Goal: Task Accomplishment & Management: Use online tool/utility

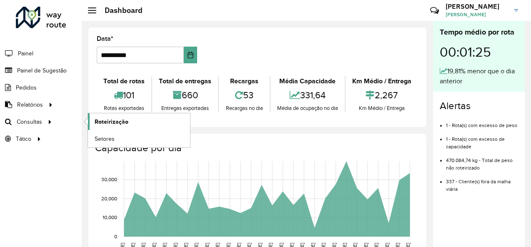
click at [106, 118] on span "Roteirização" at bounding box center [112, 122] width 34 height 9
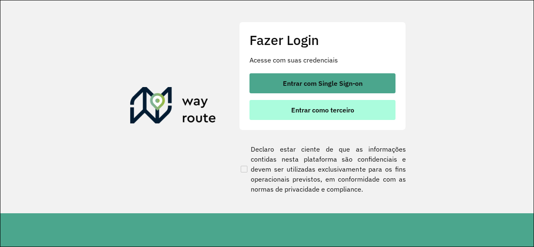
click at [311, 114] on button "Entrar como terceiro" at bounding box center [322, 110] width 146 height 20
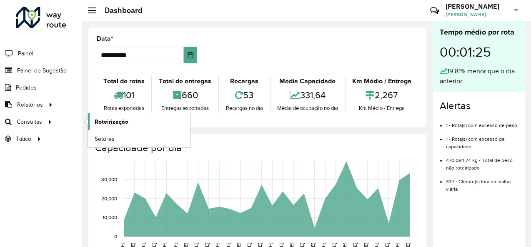
click at [103, 123] on span "Roteirização" at bounding box center [112, 122] width 34 height 9
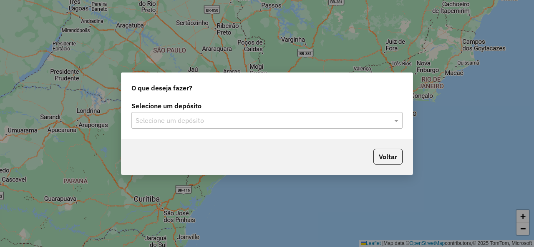
click at [206, 116] on input "text" at bounding box center [259, 121] width 246 height 10
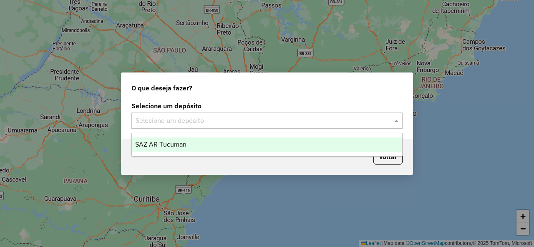
click at [204, 141] on div "SAZ AR Tucuman" at bounding box center [267, 145] width 270 height 14
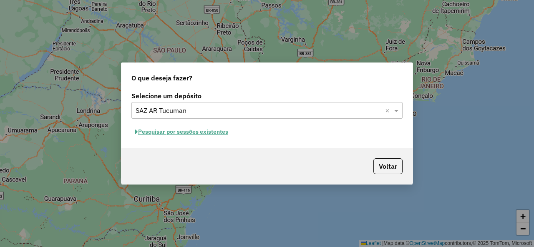
click at [213, 133] on button "Pesquisar por sessões existentes" at bounding box center [181, 131] width 100 height 13
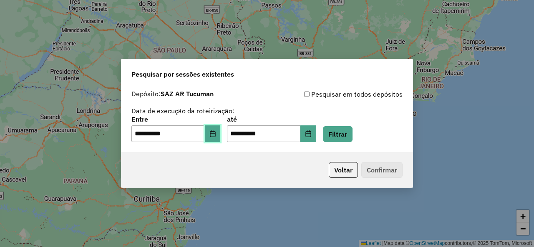
click at [216, 136] on icon "Choose Date" at bounding box center [212, 133] width 7 height 7
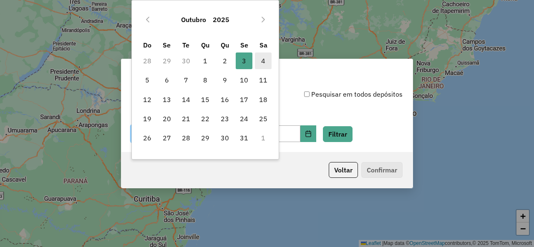
click at [259, 63] on span "4" at bounding box center [263, 61] width 17 height 17
type input "**********"
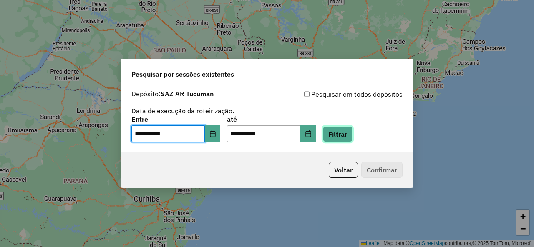
click at [352, 141] on button "Filtrar" at bounding box center [338, 134] width 30 height 16
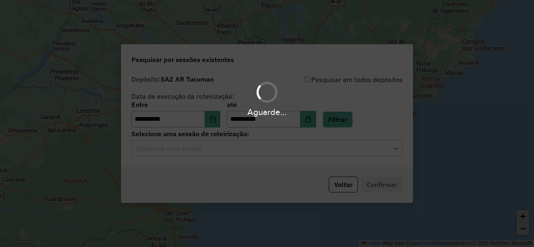
click at [317, 152] on input "text" at bounding box center [259, 149] width 246 height 10
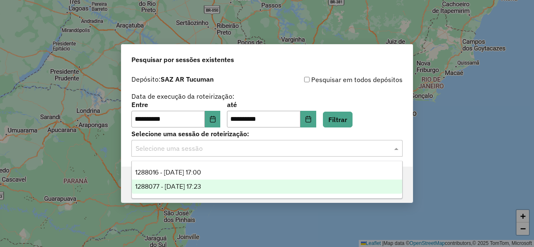
click at [207, 183] on div "1288077 - 04/10/2025 17:23" at bounding box center [267, 187] width 270 height 14
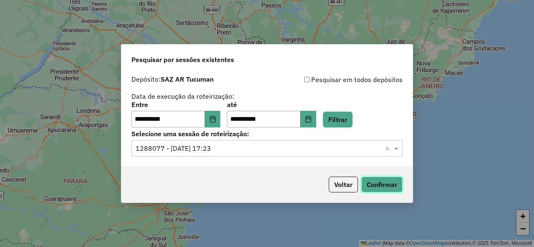
click at [371, 181] on button "Confirmar" at bounding box center [381, 185] width 41 height 16
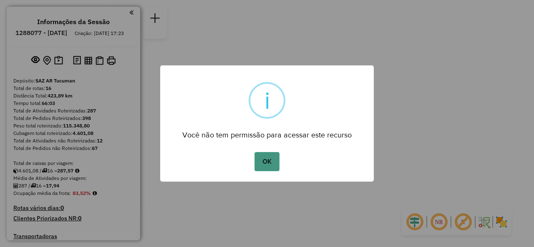
click at [266, 168] on button "OK" at bounding box center [266, 161] width 25 height 19
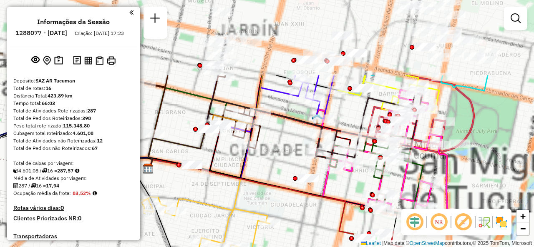
drag, startPoint x: 295, startPoint y: 140, endPoint x: 293, endPoint y: 209, distance: 68.8
click at [296, 216] on div "Janela de atendimento Grade de atendimento Capacidade Transportadoras Veículos …" at bounding box center [267, 123] width 534 height 247
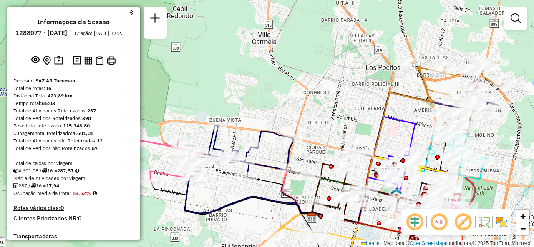
drag, startPoint x: 311, startPoint y: 125, endPoint x: 334, endPoint y: 126, distance: 22.5
click at [359, 127] on icon at bounding box center [423, 130] width 162 height 138
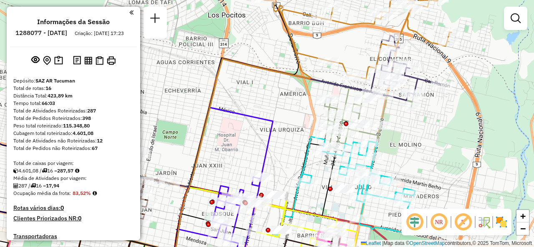
drag, startPoint x: 444, startPoint y: 136, endPoint x: 420, endPoint y: 132, distance: 24.1
click at [420, 132] on div "Janela de atendimento Grade de atendimento Capacidade Transportadoras Veículos …" at bounding box center [267, 123] width 534 height 247
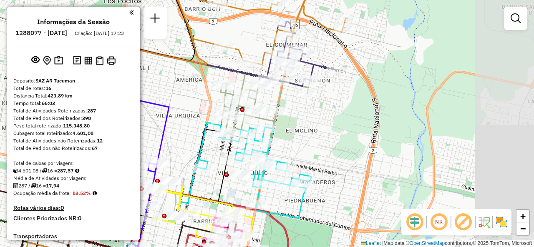
drag, startPoint x: 433, startPoint y: 161, endPoint x: 328, endPoint y: 144, distance: 106.1
click at [329, 145] on div "Janela de atendimento Grade de atendimento Capacidade Transportadoras Veículos …" at bounding box center [267, 123] width 534 height 247
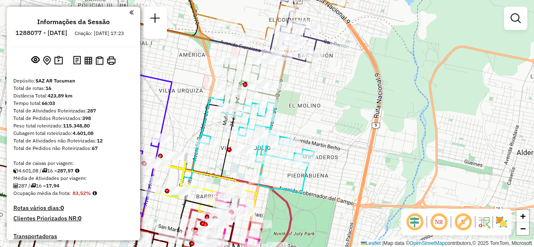
drag, startPoint x: 281, startPoint y: 198, endPoint x: 286, endPoint y: 172, distance: 26.3
click at [286, 172] on div "Janela de atendimento Grade de atendimento Capacidade Transportadoras Veículos …" at bounding box center [267, 123] width 534 height 247
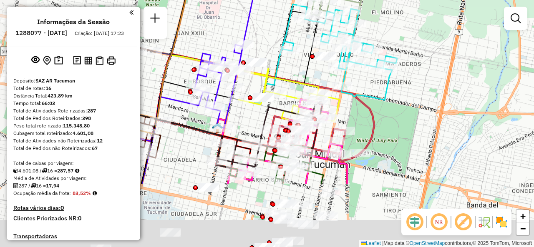
drag, startPoint x: 317, startPoint y: 186, endPoint x: 398, endPoint y: 88, distance: 126.5
click at [398, 89] on div "Janela de atendimento Grade de atendimento Capacidade Transportadoras Veículos …" at bounding box center [267, 123] width 534 height 247
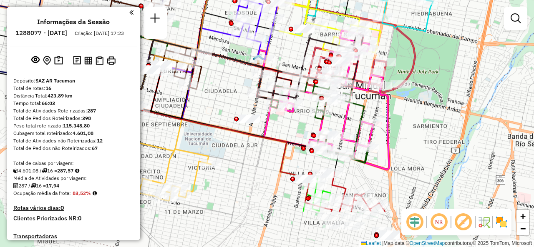
drag, startPoint x: 230, startPoint y: 192, endPoint x: 271, endPoint y: 106, distance: 95.1
click at [271, 108] on icon at bounding box center [326, 99] width 125 height 139
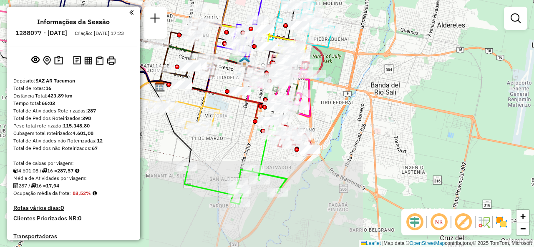
drag, startPoint x: 262, startPoint y: 155, endPoint x: 248, endPoint y: 121, distance: 36.2
click at [248, 121] on div "Janela de atendimento Grade de atendimento Capacidade Transportadoras Veículos …" at bounding box center [267, 123] width 534 height 247
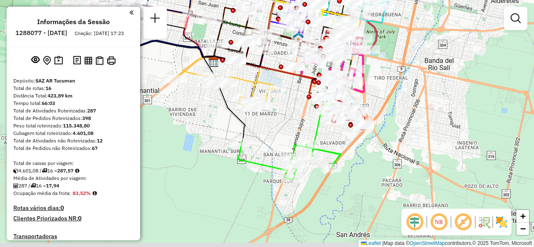
drag, startPoint x: 236, startPoint y: 115, endPoint x: 289, endPoint y: 94, distance: 57.4
click at [289, 94] on div "Janela de atendimento Grade de atendimento Capacidade Transportadoras Veículos …" at bounding box center [267, 123] width 534 height 247
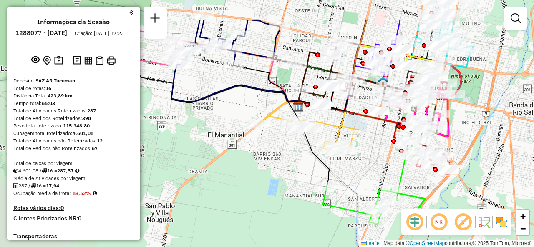
drag, startPoint x: 250, startPoint y: 80, endPoint x: 334, endPoint y: 124, distance: 95.7
click at [334, 124] on icon at bounding box center [309, 128] width 102 height 47
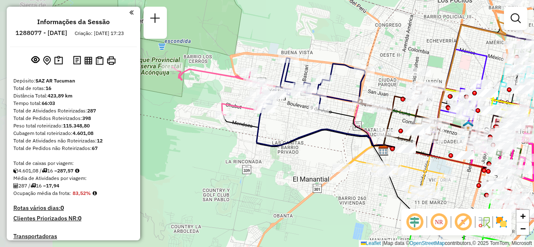
drag, startPoint x: 242, startPoint y: 99, endPoint x: 327, endPoint y: 143, distance: 95.8
click at [327, 143] on div "Janela de atendimento Grade de atendimento Capacidade Transportadoras Veículos …" at bounding box center [267, 123] width 534 height 247
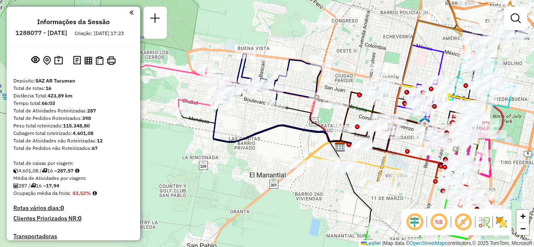
drag, startPoint x: 302, startPoint y: 125, endPoint x: 255, endPoint y: 110, distance: 49.2
click at [279, 122] on icon at bounding box center [287, 100] width 149 height 92
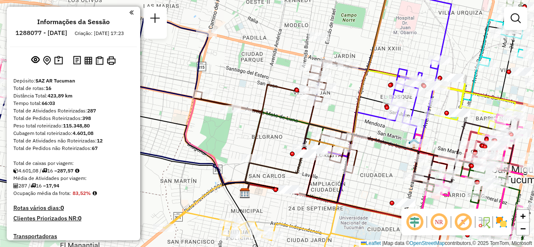
drag, startPoint x: 344, startPoint y: 107, endPoint x: 301, endPoint y: 104, distance: 42.2
click at [303, 105] on div "Janela de atendimento Grade de atendimento Capacidade Transportadoras Veículos …" at bounding box center [267, 123] width 534 height 247
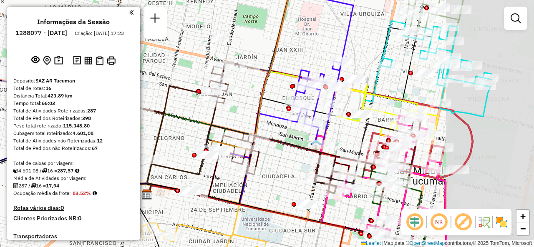
drag, startPoint x: 407, startPoint y: 48, endPoint x: 303, endPoint y: 52, distance: 103.9
click at [304, 50] on div "Janela de atendimento Grade de atendimento Capacidade Transportadoras Veículos …" at bounding box center [267, 123] width 534 height 247
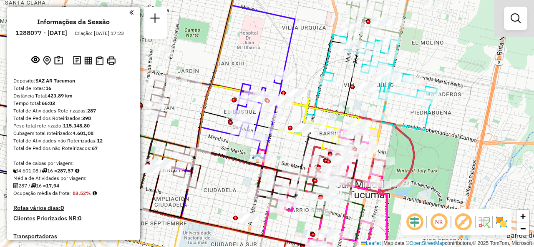
drag, startPoint x: 344, startPoint y: 126, endPoint x: 312, endPoint y: 156, distance: 43.1
click at [309, 160] on div "Janela de atendimento Grade de atendimento Capacidade Transportadoras Veículos …" at bounding box center [267, 123] width 534 height 247
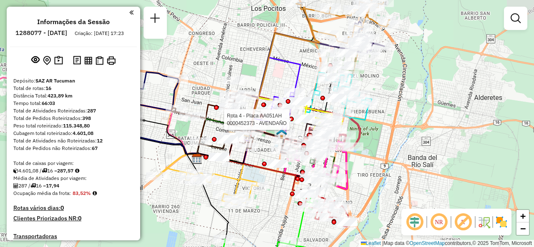
click at [286, 78] on div "Rota 4 - Placa AA051AH 0000452373 - AVENDAÑO Janela de atendimento Grade de ate…" at bounding box center [267, 123] width 534 height 247
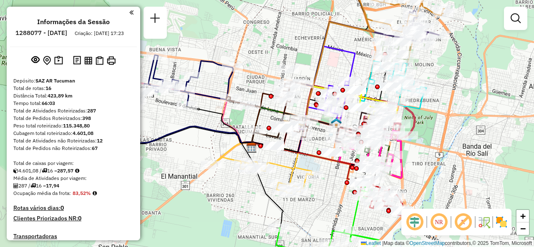
drag, startPoint x: 283, startPoint y: 75, endPoint x: 336, endPoint y: 64, distance: 54.5
click at [336, 64] on div "Janela de atendimento Grade de atendimento Capacidade Transportadoras Veículos …" at bounding box center [267, 123] width 534 height 247
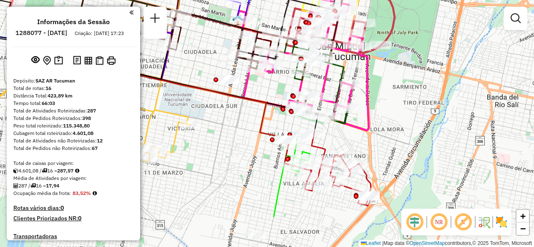
drag, startPoint x: 329, startPoint y: 176, endPoint x: 238, endPoint y: 122, distance: 106.2
click at [238, 122] on div "Janela de atendimento Grade de atendimento Capacidade Transportadoras Veículos …" at bounding box center [267, 123] width 534 height 247
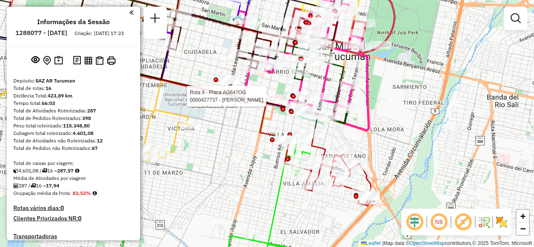
select select "**********"
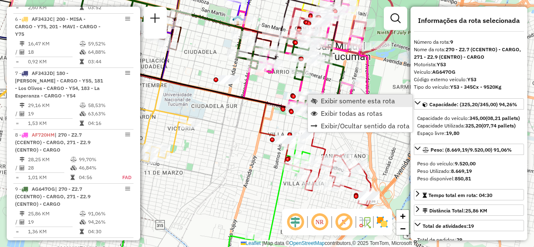
scroll to position [734, 0]
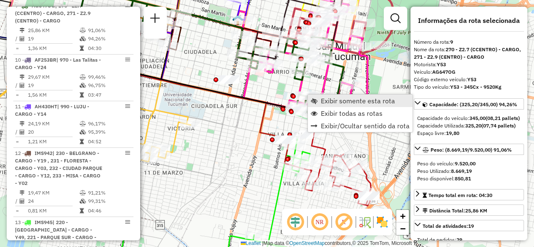
click at [325, 101] on span "Exibir somente esta rota" at bounding box center [358, 101] width 74 height 7
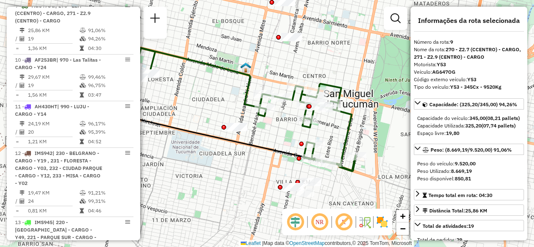
drag, startPoint x: 330, startPoint y: 107, endPoint x: 281, endPoint y: 88, distance: 53.3
click at [281, 88] on div "Janela de atendimento Grade de atendimento Capacidade Transportadoras Veículos …" at bounding box center [267, 123] width 534 height 247
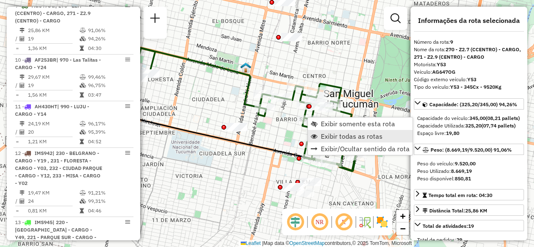
click at [315, 132] on link "Exibir todas as rotas" at bounding box center [360, 136] width 105 height 13
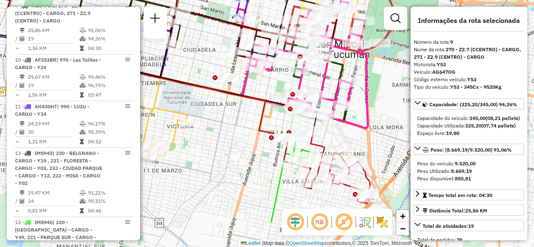
drag, startPoint x: 276, startPoint y: 135, endPoint x: 267, endPoint y: 85, distance: 50.4
click at [267, 85] on div "Janela de atendimento Grade de atendimento Capacidade Transportadoras Veículos …" at bounding box center [267, 123] width 534 height 247
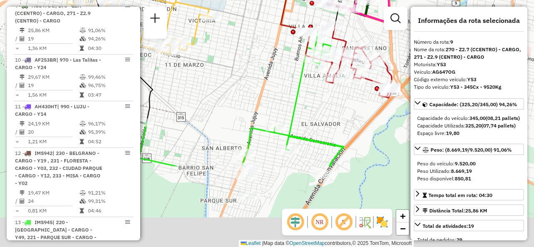
drag, startPoint x: 258, startPoint y: 138, endPoint x: 284, endPoint y: 49, distance: 92.7
click at [284, 49] on div "Janela de atendimento Grade de atendimento Capacidade Transportadoras Veículos …" at bounding box center [267, 123] width 534 height 247
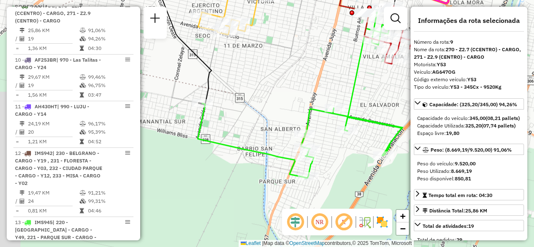
drag, startPoint x: 259, startPoint y: 105, endPoint x: 317, endPoint y: 86, distance: 61.0
click at [317, 86] on div "Janela de atendimento Grade de atendimento Capacidade Transportadoras Veículos …" at bounding box center [267, 123] width 534 height 247
click at [356, 57] on icon at bounding box center [300, 93] width 205 height 170
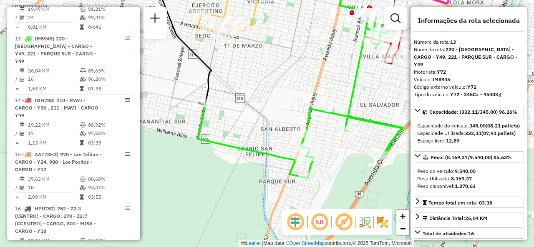
scroll to position [950, 0]
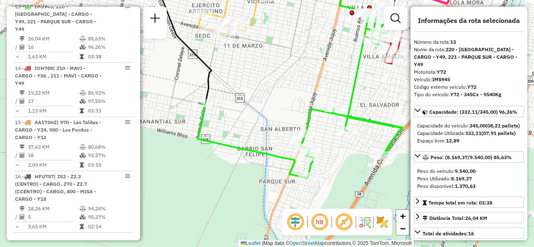
drag, startPoint x: 347, startPoint y: 57, endPoint x: 339, endPoint y: 59, distance: 8.3
click at [340, 58] on div "Janela de atendimento Grade de atendimento Capacidade Transportadoras Veículos …" at bounding box center [267, 123] width 534 height 247
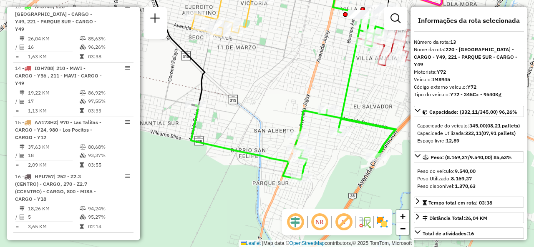
click at [339, 60] on div "Janela de atendimento Grade de atendimento Capacidade Transportadoras Veículos …" at bounding box center [267, 123] width 534 height 247
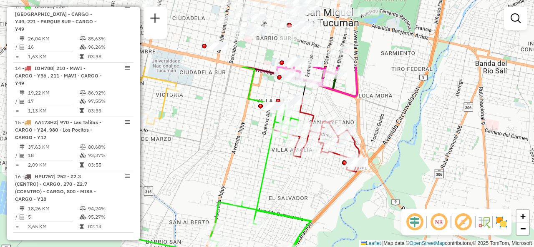
drag, startPoint x: 339, startPoint y: 60, endPoint x: 233, endPoint y: 165, distance: 149.2
click at [233, 166] on div "Janela de atendimento Grade de atendimento Capacidade Transportadoras Veículos …" at bounding box center [267, 123] width 534 height 247
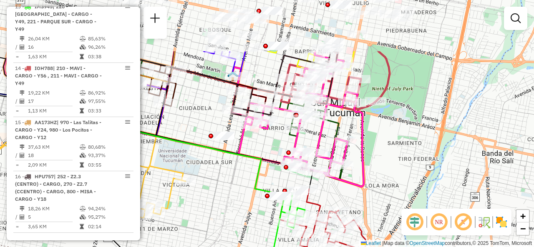
drag, startPoint x: 319, startPoint y: 121, endPoint x: 344, endPoint y: 206, distance: 88.4
click at [341, 207] on div "Janela de atendimento Grade de atendimento Capacidade Transportadoras Veículos …" at bounding box center [267, 123] width 534 height 247
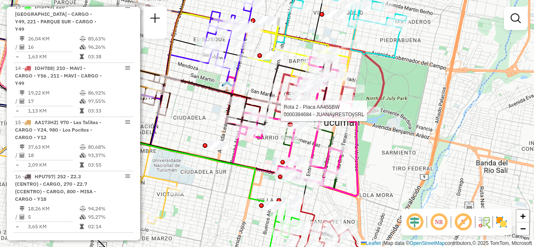
select select "**********"
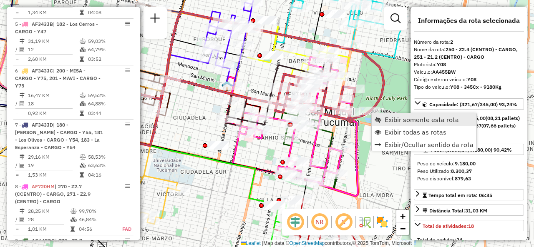
scroll to position [348, 0]
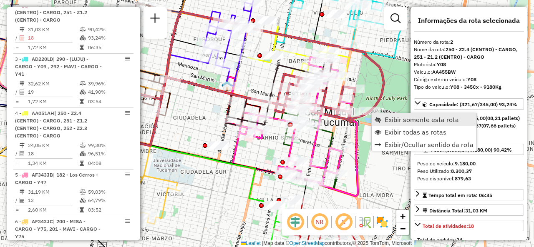
click at [384, 120] on link "Exibir somente esta rota" at bounding box center [423, 119] width 105 height 13
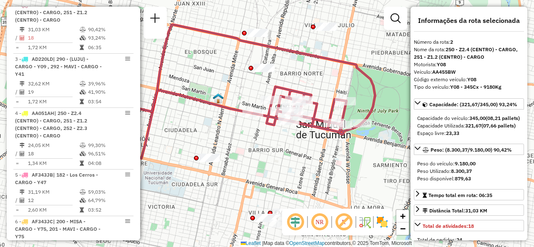
drag, startPoint x: 351, startPoint y: 122, endPoint x: 271, endPoint y: 86, distance: 87.7
click at [268, 85] on icon at bounding box center [248, 80] width 253 height 110
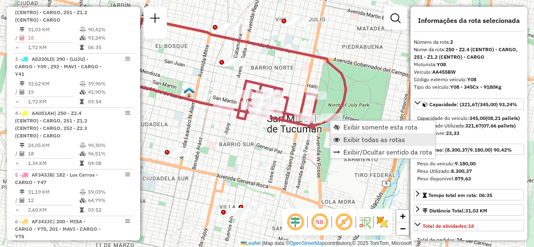
click at [344, 140] on span "Exibir todas as rotas" at bounding box center [374, 139] width 62 height 7
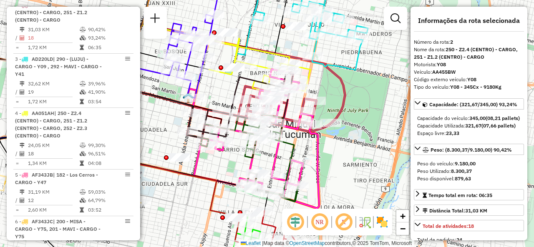
drag, startPoint x: 322, startPoint y: 73, endPoint x: 321, endPoint y: 78, distance: 5.5
click at [321, 78] on div "Janela de atendimento Grade de atendimento Capacidade Transportadoras Veículos …" at bounding box center [267, 123] width 534 height 247
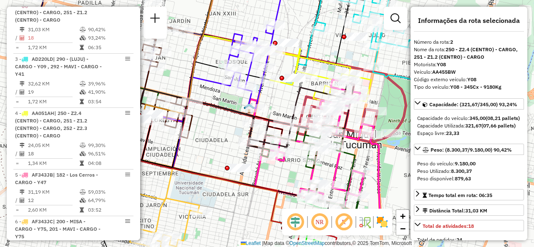
drag, startPoint x: 226, startPoint y: 91, endPoint x: 268, endPoint y: 144, distance: 67.1
click at [282, 129] on div "Janela de atendimento Grade de atendimento Capacidade Transportadoras Veículos …" at bounding box center [267, 123] width 534 height 247
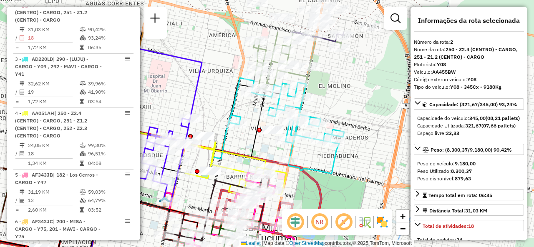
drag, startPoint x: 299, startPoint y: 42, endPoint x: 219, endPoint y: 98, distance: 97.2
click at [219, 98] on div "Janela de atendimento Grade de atendimento Capacidade Transportadoras Veículos …" at bounding box center [267, 123] width 534 height 247
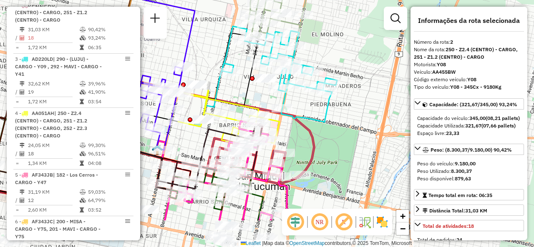
drag, startPoint x: 225, startPoint y: 103, endPoint x: 265, endPoint y: 100, distance: 40.2
click at [225, 51] on div "Janela de atendimento Grade de atendimento Capacidade Transportadoras Veículos …" at bounding box center [267, 123] width 534 height 247
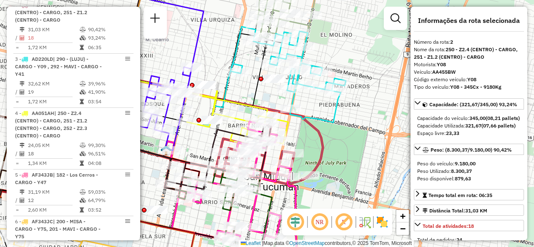
click at [339, 107] on icon at bounding box center [287, 75] width 115 height 96
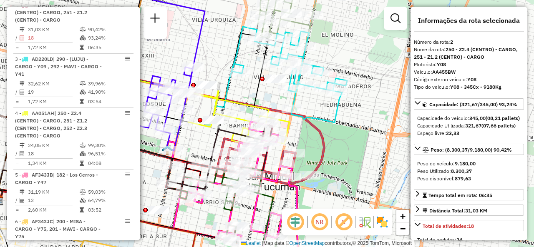
click at [351, 107] on div "Janela de atendimento Grade de atendimento Capacidade Transportadoras Veículos …" at bounding box center [267, 123] width 534 height 247
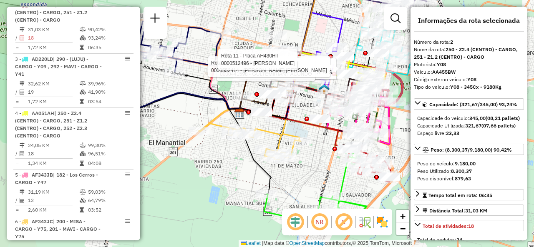
click at [208, 168] on div "Rota 11 - Placa AH430HT 0000425460 - MARTIN FRANCISCO Rota 11 - Placa AH430HT 0…" at bounding box center [267, 123] width 534 height 247
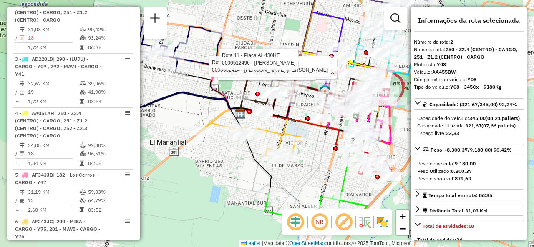
click at [231, 152] on div "Rota 11 - Placa AH430HT 0000425460 - MARTIN FRANCISCO Rota 11 - Placa AH430HT 0…" at bounding box center [267, 123] width 534 height 247
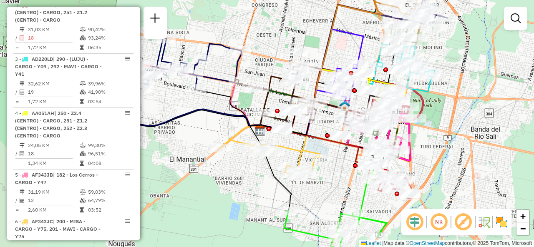
drag, startPoint x: 228, startPoint y: 150, endPoint x: 263, endPoint y: 178, distance: 45.7
click at [263, 178] on div "Janela de atendimento Grade de atendimento Capacidade Transportadoras Veículos …" at bounding box center [267, 123] width 534 height 247
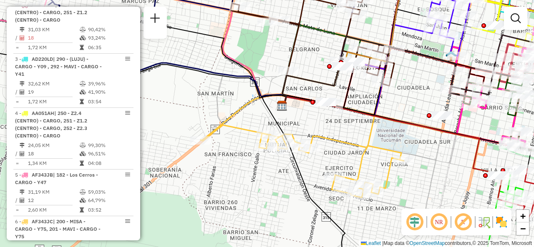
drag, startPoint x: 251, startPoint y: 168, endPoint x: 247, endPoint y: 135, distance: 34.0
click at [247, 135] on div "Janela de atendimento Grade de atendimento Capacidade Transportadoras Veículos …" at bounding box center [267, 123] width 534 height 247
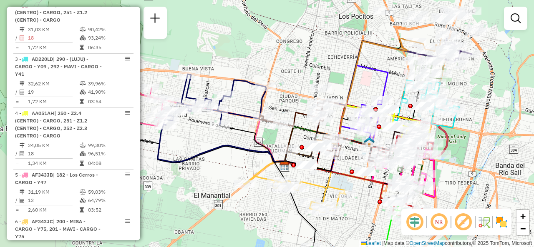
drag, startPoint x: 258, startPoint y: 163, endPoint x: 259, endPoint y: 209, distance: 46.3
click at [259, 209] on div "Janela de atendimento Grade de atendimento Capacidade Transportadoras Veículos …" at bounding box center [267, 123] width 534 height 247
click at [226, 168] on div "Janela de atendimento Grade de atendimento Capacidade Transportadoras Veículos …" at bounding box center [267, 123] width 534 height 247
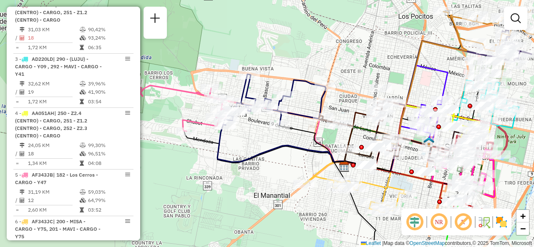
drag, startPoint x: 252, startPoint y: 170, endPoint x: 282, endPoint y: 168, distance: 30.1
click at [282, 168] on div "Janela de atendimento Grade de atendimento Capacidade Transportadoras Veículos …" at bounding box center [267, 123] width 534 height 247
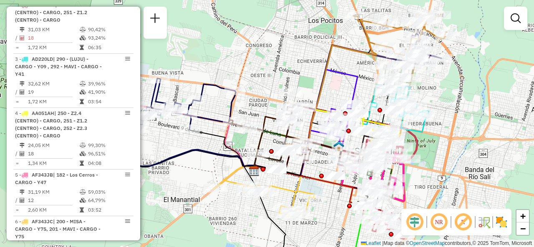
drag, startPoint x: 305, startPoint y: 170, endPoint x: 217, endPoint y: 167, distance: 87.6
click at [217, 169] on div "Janela de atendimento Grade de atendimento Capacidade Transportadoras Veículos …" at bounding box center [267, 123] width 534 height 247
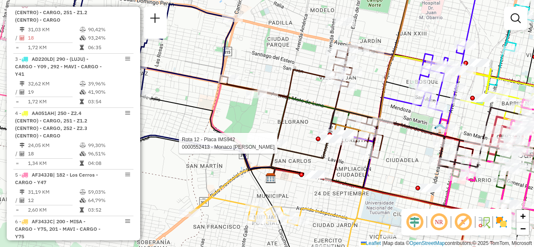
select select "**********"
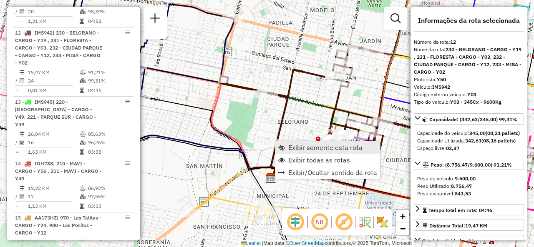
click at [291, 146] on span "Exibir somente esta rota" at bounding box center [325, 147] width 74 height 7
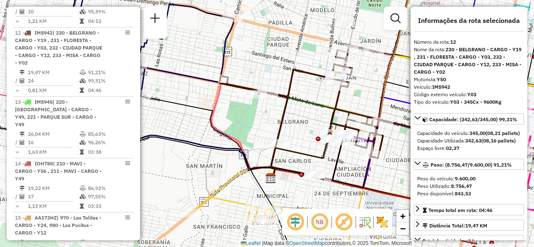
scroll to position [881, 0]
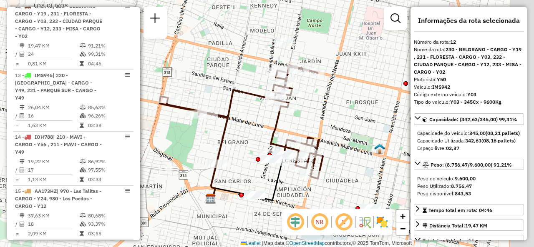
drag, startPoint x: 282, startPoint y: 137, endPoint x: 248, endPoint y: 148, distance: 35.7
click at [248, 148] on div "Janela de atendimento Grade de atendimento Capacidade Transportadoras Veículos …" at bounding box center [267, 123] width 534 height 247
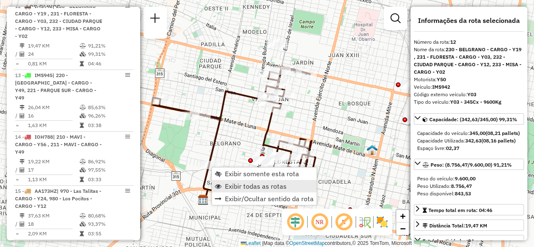
click at [226, 185] on span "Exibir todas as rotas" at bounding box center [256, 186] width 62 height 7
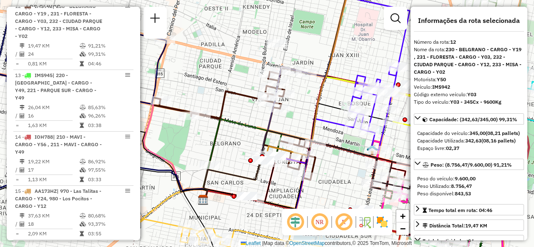
drag, startPoint x: 296, startPoint y: 108, endPoint x: 302, endPoint y: 106, distance: 6.1
click at [297, 108] on div "Rota 12 - Placa IMS942 0000705363 - CANAL MONICA ROXANA Janela de atendimento G…" at bounding box center [267, 123] width 534 height 247
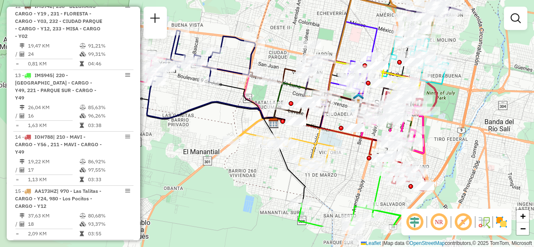
drag, startPoint x: 261, startPoint y: 71, endPoint x: 229, endPoint y: 28, distance: 53.9
click at [231, 24] on div "Janela de atendimento Grade de atendimento Capacidade Transportadoras Veículos …" at bounding box center [267, 123] width 534 height 247
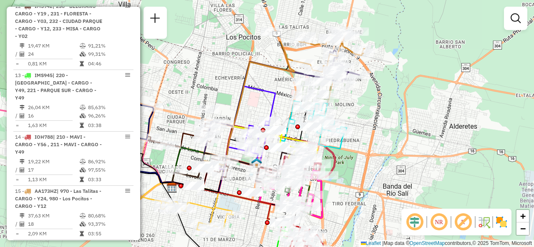
drag, startPoint x: 398, startPoint y: 135, endPoint x: 339, endPoint y: 201, distance: 88.9
click at [339, 201] on div "Janela de atendimento Grade de atendimento Capacidade Transportadoras Veículos …" at bounding box center [267, 123] width 534 height 247
click at [352, 107] on div "Rota 3 - Placa AD220LD 0000469300 - medina henrique javier Rota 3 - Placa AD220…" at bounding box center [267, 123] width 534 height 247
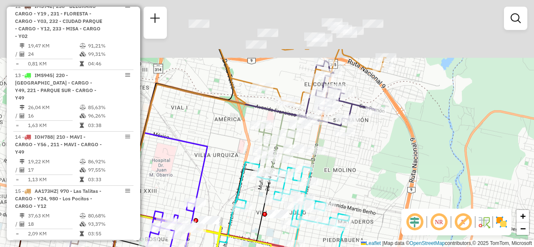
drag, startPoint x: 322, startPoint y: 91, endPoint x: 335, endPoint y: 167, distance: 76.9
click at [334, 167] on div "Janela de atendimento Grade de atendimento Capacidade Transportadoras Veículos …" at bounding box center [267, 123] width 534 height 247
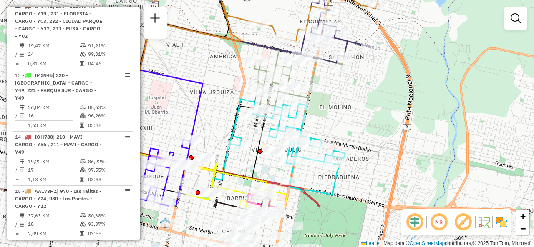
drag, startPoint x: 349, startPoint y: 165, endPoint x: 348, endPoint y: 80, distance: 84.7
click at [348, 80] on div "Janela de atendimento Grade de atendimento Capacidade Transportadoras Veículos …" at bounding box center [267, 123] width 534 height 247
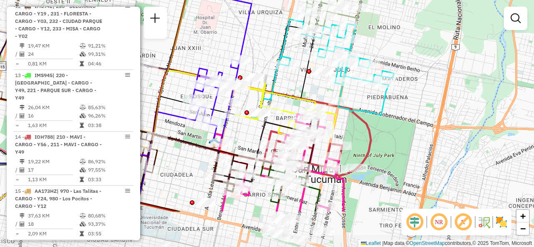
drag, startPoint x: 317, startPoint y: 158, endPoint x: 361, endPoint y: 98, distance: 74.6
click at [361, 98] on div "Janela de atendimento Grade de atendimento Capacidade Transportadoras Veículos …" at bounding box center [267, 123] width 534 height 247
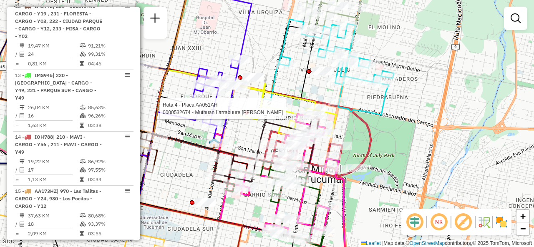
select select "**********"
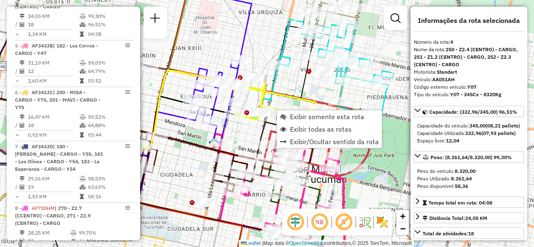
scroll to position [456, 0]
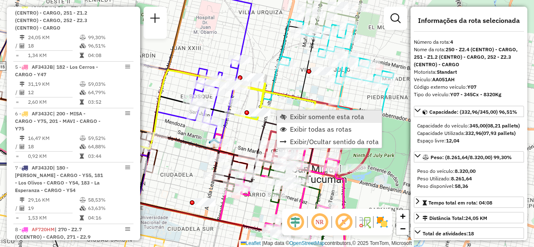
click at [290, 118] on span "Exibir somente esta rota" at bounding box center [327, 116] width 74 height 7
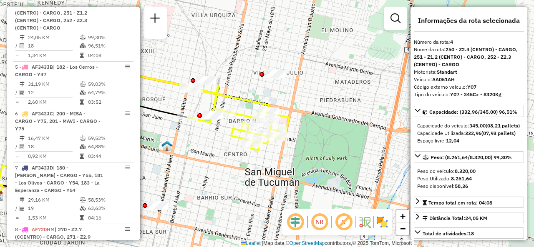
drag, startPoint x: 305, startPoint y: 131, endPoint x: 179, endPoint y: 149, distance: 127.1
click at [179, 148] on div "Janela de atendimento Grade de atendimento Capacidade Transportadoras Veículos …" at bounding box center [267, 123] width 534 height 247
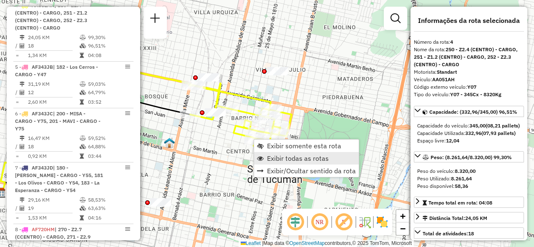
click at [275, 159] on span "Exibir todas as rotas" at bounding box center [298, 158] width 62 height 7
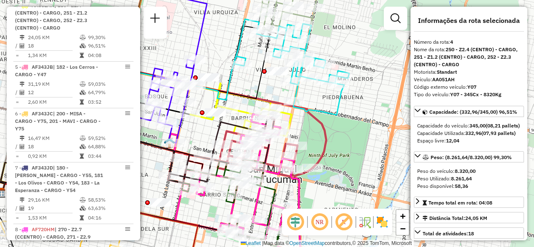
click at [203, 133] on div "Janela de atendimento Grade de atendimento Capacidade Transportadoras Veículos …" at bounding box center [267, 123] width 534 height 247
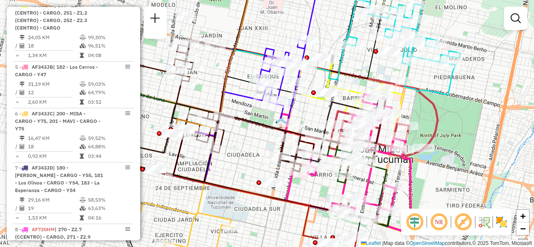
drag, startPoint x: 202, startPoint y: 135, endPoint x: 311, endPoint y: 115, distance: 110.1
click at [311, 115] on div "Janela de atendimento Grade de atendimento Capacidade Transportadoras Veículos …" at bounding box center [267, 123] width 534 height 247
click at [243, 161] on div "Janela de atendimento Grade de atendimento Capacidade Transportadoras Veículos …" at bounding box center [267, 123] width 534 height 247
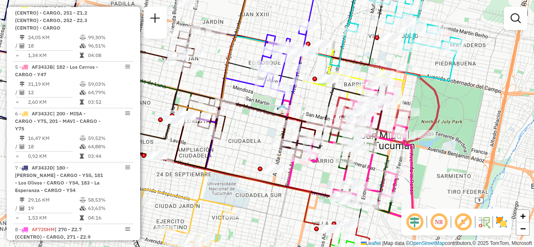
drag, startPoint x: 248, startPoint y: 176, endPoint x: 250, endPoint y: 156, distance: 20.1
click at [250, 156] on div "Janela de atendimento Grade de atendimento Capacidade Transportadoras Veículos …" at bounding box center [267, 123] width 534 height 247
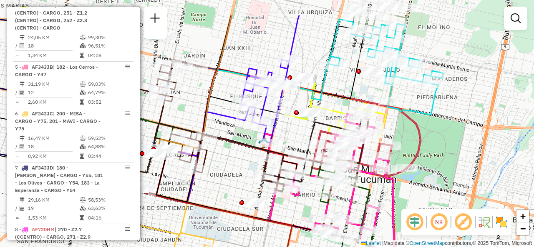
drag, startPoint x: 250, startPoint y: 126, endPoint x: 211, endPoint y: 187, distance: 72.5
click at [213, 188] on div "Janela de atendimento Grade de atendimento Capacidade Transportadoras Veículos …" at bounding box center [267, 123] width 534 height 247
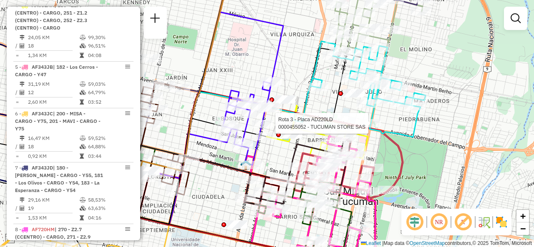
select select "**********"
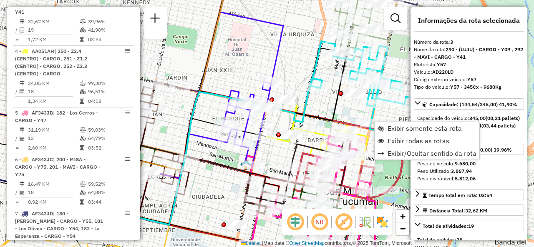
scroll to position [402, 0]
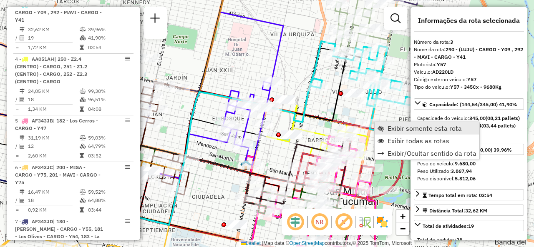
click at [388, 128] on span "Exibir somente esta rota" at bounding box center [424, 128] width 74 height 7
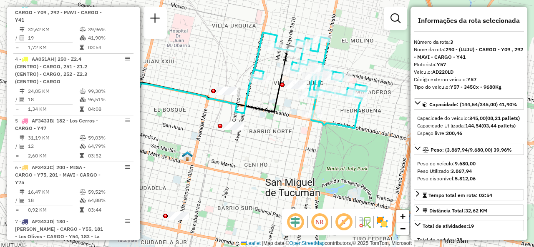
drag, startPoint x: 350, startPoint y: 105, endPoint x: 270, endPoint y: 113, distance: 80.4
click at [277, 106] on icon at bounding box center [161, 130] width 286 height 172
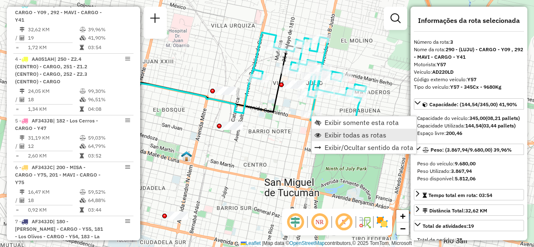
click at [331, 136] on span "Exibir todas as rotas" at bounding box center [355, 135] width 62 height 7
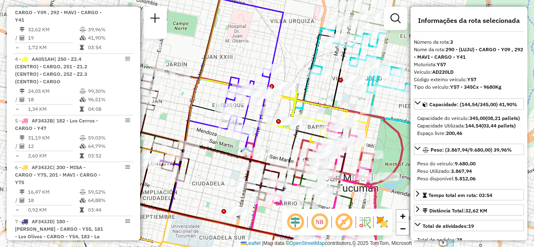
drag, startPoint x: 263, startPoint y: 96, endPoint x: 323, endPoint y: 92, distance: 59.4
click at [323, 92] on div "Janela de atendimento Grade de atendimento Capacidade Transportadoras Veículos …" at bounding box center [267, 123] width 534 height 247
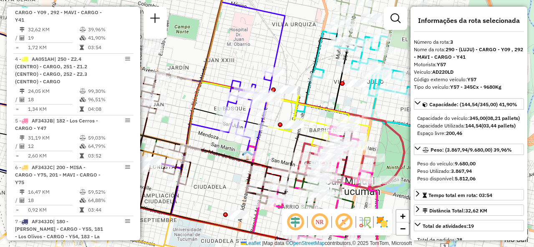
drag, startPoint x: 296, startPoint y: 60, endPoint x: 304, endPoint y: 83, distance: 24.1
click at [304, 83] on div "Janela de atendimento Grade de atendimento Capacidade Transportadoras Veículos …" at bounding box center [267, 123] width 534 height 247
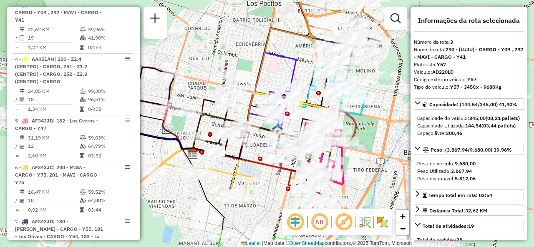
click at [280, 67] on div "Janela de atendimento Grade de atendimento Capacidade Transportadoras Veículos …" at bounding box center [267, 123] width 534 height 247
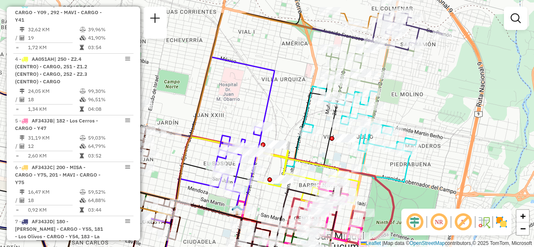
drag, startPoint x: 312, startPoint y: 56, endPoint x: 290, endPoint y: 93, distance: 42.6
click at [290, 93] on div "Janela de atendimento Grade de atendimento Capacidade Transportadoras Veículos …" at bounding box center [267, 123] width 534 height 247
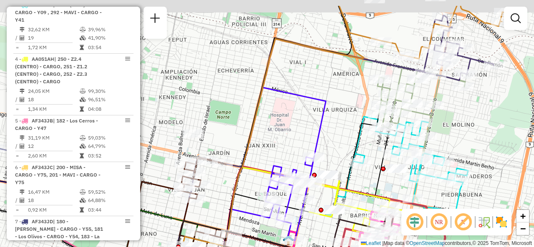
drag, startPoint x: 269, startPoint y: 64, endPoint x: 316, endPoint y: 94, distance: 55.9
click at [318, 91] on div "Janela de atendimento Grade de atendimento Capacidade Transportadoras Veículos …" at bounding box center [267, 123] width 534 height 247
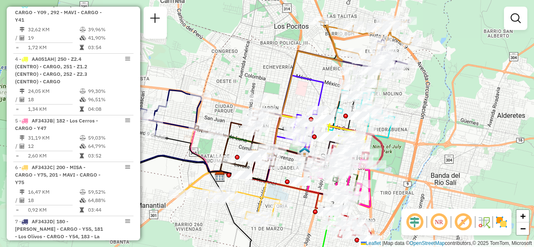
drag, startPoint x: 248, startPoint y: 91, endPoint x: 309, endPoint y: 58, distance: 68.3
click at [309, 59] on div "Janela de atendimento Grade de atendimento Capacidade Transportadoras Veículos …" at bounding box center [267, 123] width 534 height 247
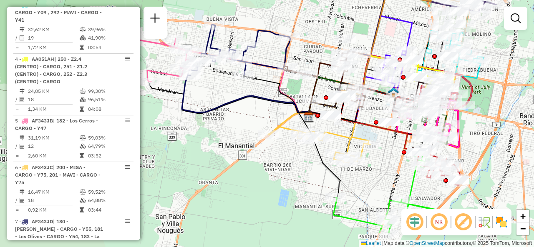
drag, startPoint x: 238, startPoint y: 140, endPoint x: 248, endPoint y: 117, distance: 25.0
click at [249, 117] on div "Janela de atendimento Grade de atendimento Capacidade Transportadoras Veículos …" at bounding box center [267, 123] width 534 height 247
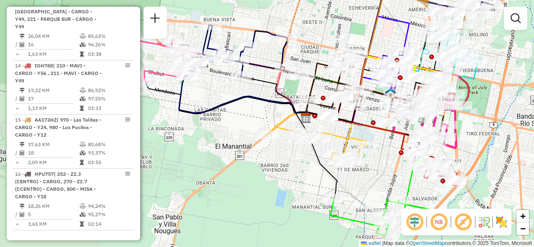
scroll to position [986, 0]
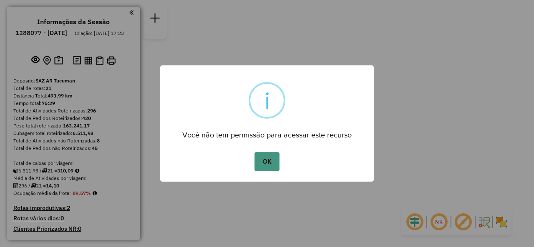
click at [269, 160] on button "OK" at bounding box center [266, 161] width 25 height 19
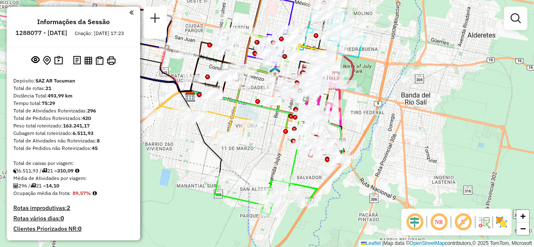
drag, startPoint x: 284, startPoint y: 182, endPoint x: 251, endPoint y: 144, distance: 50.2
click at [251, 143] on div "Janela de atendimento Grade de atendimento Capacidade Transportadoras Veículos …" at bounding box center [267, 123] width 534 height 247
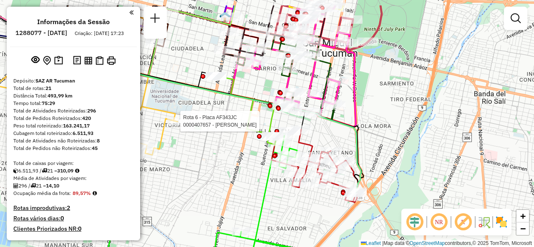
drag, startPoint x: 347, startPoint y: 104, endPoint x: 341, endPoint y: 130, distance: 27.4
click at [341, 130] on div "Rota 6 - Placa AF343JC 0000407657 - GONZALEZ ANDREA VIVIANA Janela de atendimen…" at bounding box center [267, 123] width 534 height 247
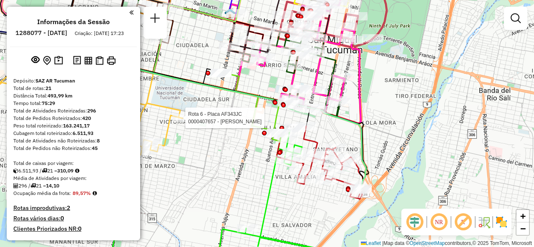
click at [233, 149] on div "Rota 6 - Placa AF343JC 0000407657 - GONZALEZ ANDREA VIVIANA Janela de atendimen…" at bounding box center [267, 123] width 534 height 247
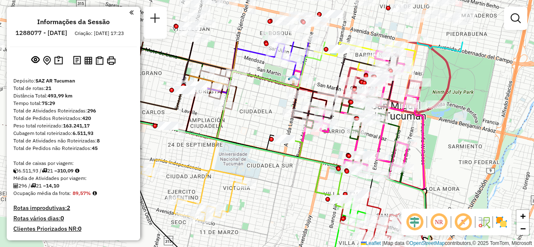
drag, startPoint x: 249, startPoint y: 156, endPoint x: 306, endPoint y: 203, distance: 73.7
click at [306, 203] on div "Janela de atendimento Grade de atendimento Capacidade Transportadoras Veículos …" at bounding box center [267, 123] width 534 height 247
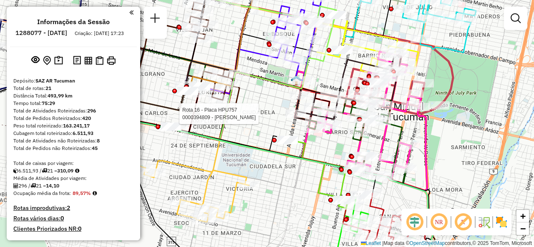
select select "**********"
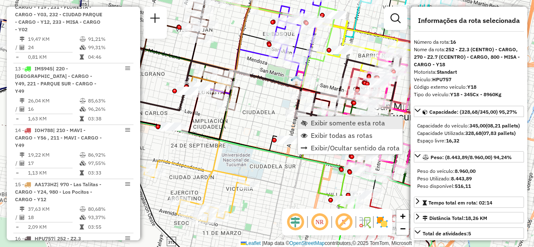
scroll to position [1122, 0]
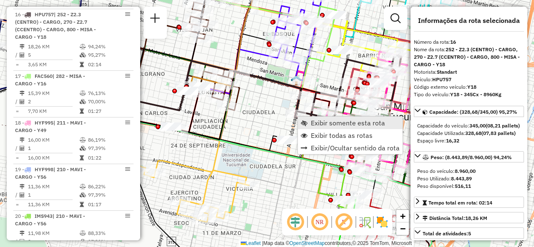
click at [309, 121] on link "Exibir somente esta rota" at bounding box center [350, 123] width 105 height 13
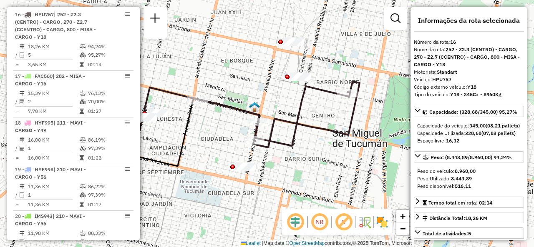
drag, startPoint x: 356, startPoint y: 123, endPoint x: 321, endPoint y: 114, distance: 36.2
click at [312, 123] on icon at bounding box center [251, 115] width 215 height 66
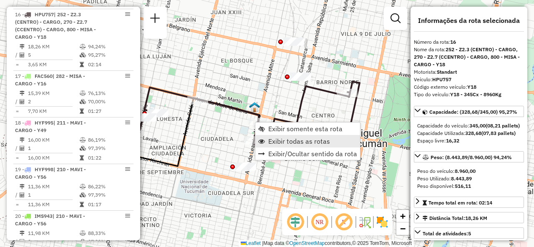
click at [269, 141] on span "Exibir todas as rotas" at bounding box center [299, 141] width 62 height 7
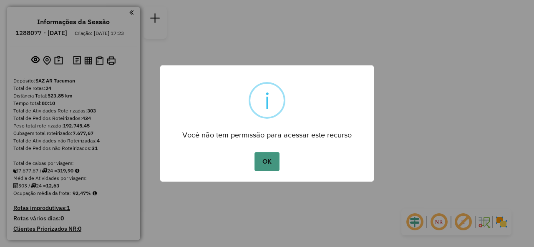
click at [261, 152] on button "OK" at bounding box center [266, 161] width 25 height 19
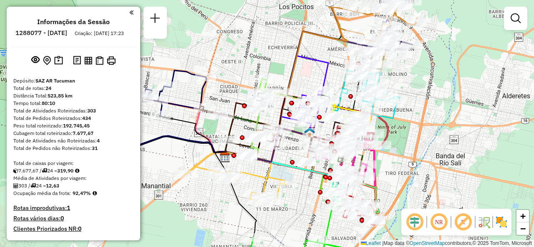
drag, startPoint x: 295, startPoint y: 43, endPoint x: 226, endPoint y: 70, distance: 74.2
click at [227, 70] on div "Janela de atendimento Grade de atendimento Capacidade Transportadoras Veículos …" at bounding box center [267, 123] width 534 height 247
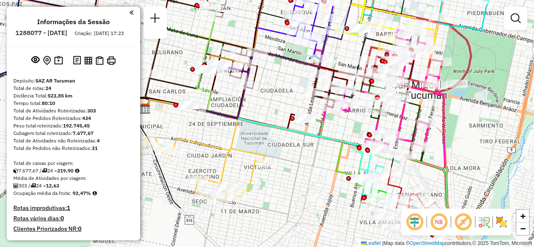
drag, startPoint x: 359, startPoint y: 115, endPoint x: 337, endPoint y: 55, distance: 63.3
click at [343, 45] on div "Janela de atendimento Grade de atendimento Capacidade Transportadoras Veículos …" at bounding box center [267, 123] width 534 height 247
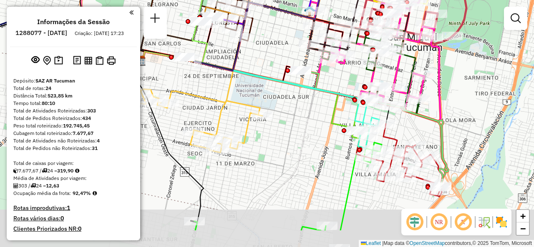
drag, startPoint x: 330, startPoint y: 183, endPoint x: 324, endPoint y: 129, distance: 54.2
click at [324, 130] on div "Janela de atendimento Grade de atendimento Capacidade Transportadoras Veículos …" at bounding box center [267, 123] width 534 height 247
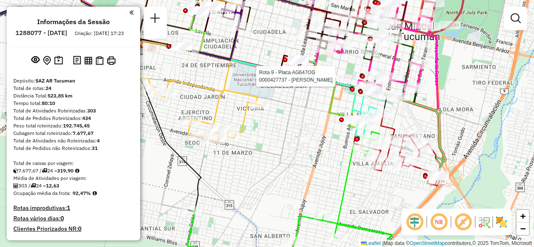
select select "**********"
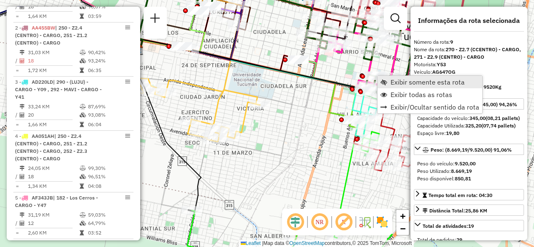
scroll to position [744, 0]
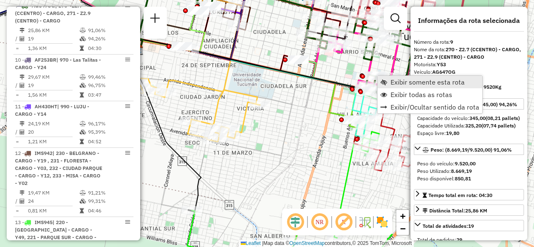
click at [391, 80] on span "Exibir somente esta rota" at bounding box center [427, 82] width 74 height 7
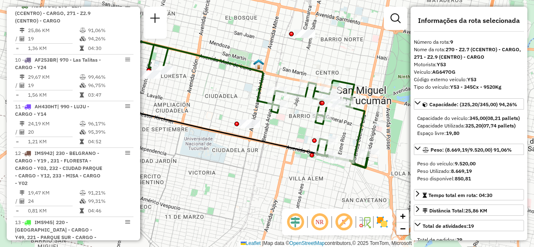
drag, startPoint x: 287, startPoint y: 137, endPoint x: 252, endPoint y: 110, distance: 44.4
click at [252, 110] on div "Janela de atendimento Grade de atendimento Capacidade Transportadoras Veículos …" at bounding box center [267, 123] width 534 height 247
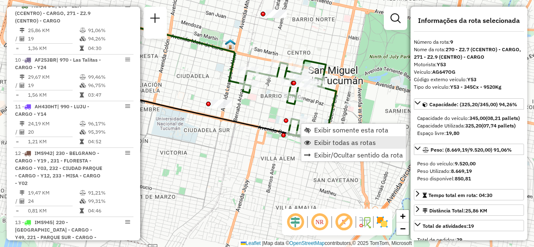
click at [318, 143] on span "Exibir todas as rotas" at bounding box center [345, 142] width 62 height 7
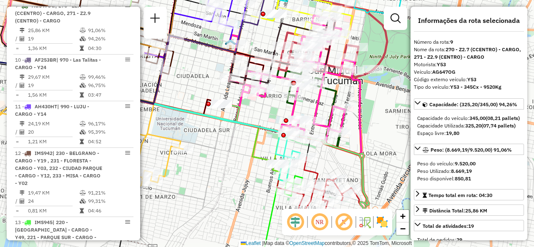
click at [226, 168] on div "Janela de atendimento Grade de atendimento Capacidade Transportadoras Veículos …" at bounding box center [267, 123] width 534 height 247
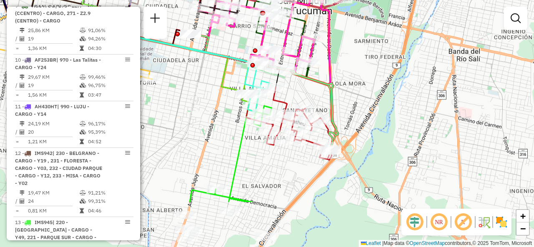
drag, startPoint x: 234, startPoint y: 191, endPoint x: 203, endPoint y: 121, distance: 76.5
click at [203, 121] on div "Janela de atendimento Grade de atendimento Capacidade Transportadoras Veículos …" at bounding box center [267, 123] width 534 height 247
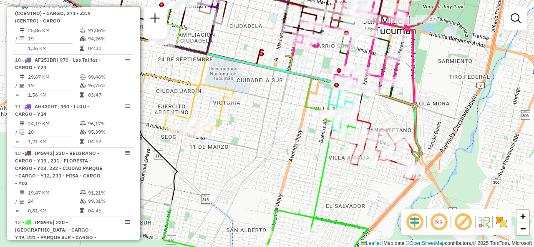
drag, startPoint x: 218, startPoint y: 141, endPoint x: 282, endPoint y: 167, distance: 69.8
click at [282, 167] on div "Janela de atendimento Grade de atendimento Capacidade Transportadoras Veículos …" at bounding box center [267, 123] width 534 height 247
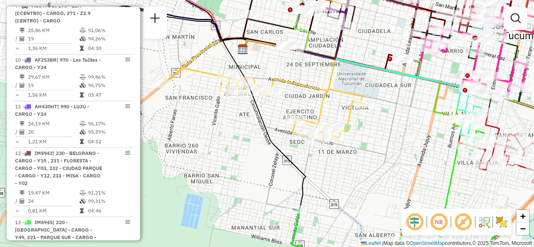
drag, startPoint x: 290, startPoint y: 126, endPoint x: 386, endPoint y: 139, distance: 96.7
click at [389, 138] on div "Janela de atendimento Grade de atendimento Capacidade Transportadoras Veículos …" at bounding box center [267, 123] width 534 height 247
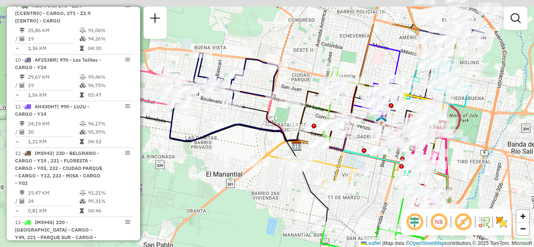
drag, startPoint x: 233, startPoint y: 166, endPoint x: 212, endPoint y: 193, distance: 33.9
click at [213, 194] on div "Janela de atendimento Grade de atendimento Capacidade Transportadoras Veículos …" at bounding box center [267, 123] width 534 height 247
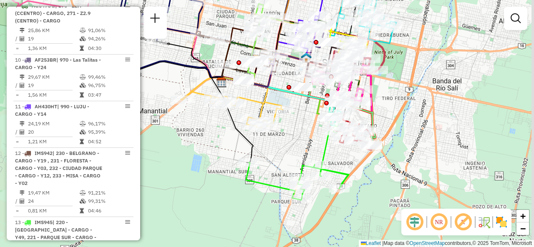
drag, startPoint x: 262, startPoint y: 194, endPoint x: 196, endPoint y: 133, distance: 90.3
click at [196, 135] on div "Janela de atendimento Grade de atendimento Capacidade Transportadoras Veículos …" at bounding box center [267, 123] width 534 height 247
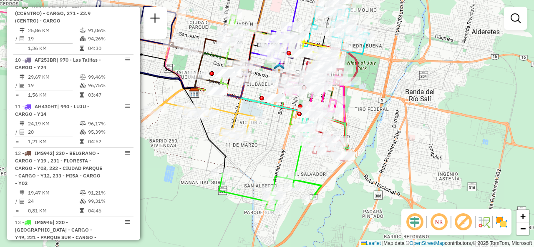
drag, startPoint x: 343, startPoint y: 154, endPoint x: 314, endPoint y: 175, distance: 35.4
click at [314, 176] on div "Janela de atendimento Grade de atendimento Capacidade Transportadoras Veículos …" at bounding box center [267, 123] width 534 height 247
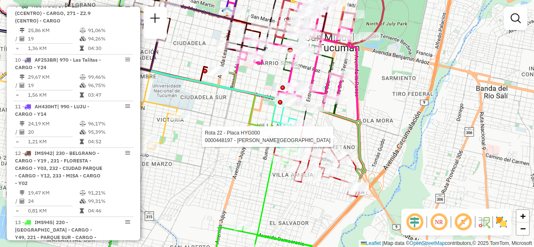
select select "**********"
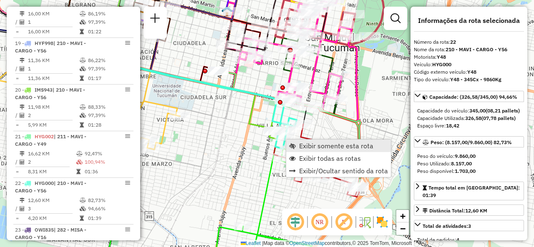
scroll to position [1417, 0]
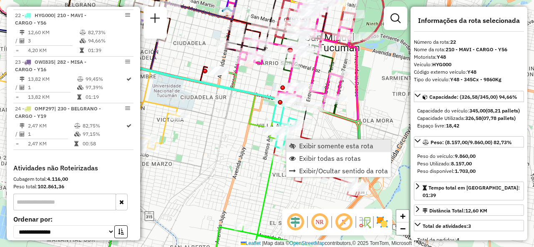
click at [300, 145] on span "Exibir somente esta rota" at bounding box center [336, 146] width 74 height 7
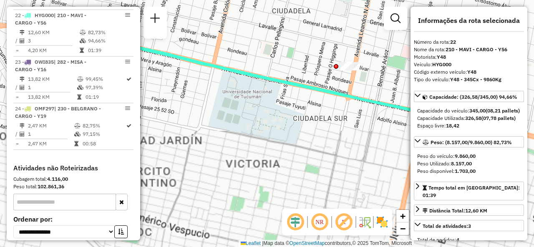
drag, startPoint x: 303, startPoint y: 144, endPoint x: 214, endPoint y: 104, distance: 97.2
click at [216, 102] on div "Janela de atendimento Grade de atendimento Capacidade Transportadoras Veículos …" at bounding box center [267, 123] width 534 height 247
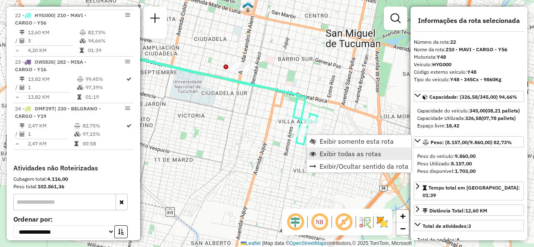
click at [319, 155] on span "Exibir todas as rotas" at bounding box center [350, 154] width 62 height 7
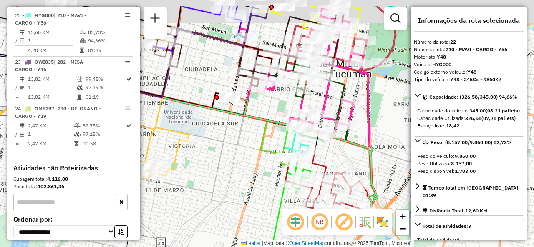
drag, startPoint x: 258, startPoint y: 113, endPoint x: 246, endPoint y: 163, distance: 50.8
click at [246, 162] on div "Janela de atendimento Grade de atendimento Capacidade Transportadoras Veículos …" at bounding box center [267, 123] width 534 height 247
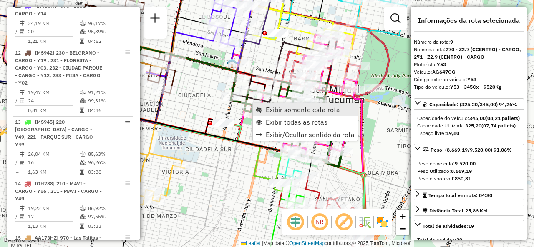
scroll to position [744, 0]
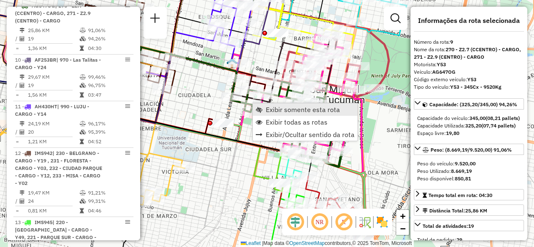
click at [272, 112] on span "Exibir somente esta rota" at bounding box center [303, 109] width 74 height 7
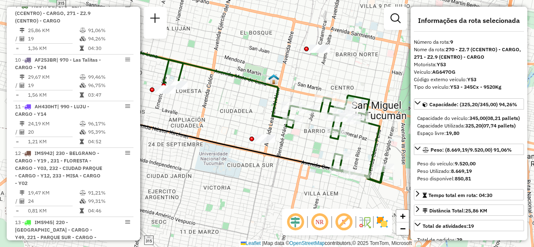
drag, startPoint x: 304, startPoint y: 148, endPoint x: 219, endPoint y: 116, distance: 90.9
click at [219, 116] on div "Janela de atendimento Grade de atendimento Capacidade Transportadoras Veículos …" at bounding box center [267, 123] width 534 height 247
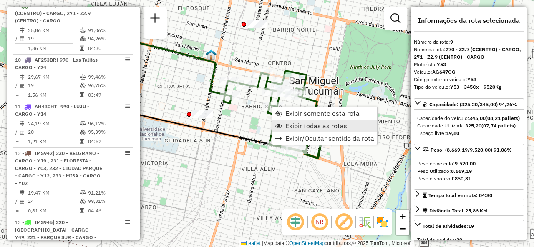
click at [287, 125] on span "Exibir todas as rotas" at bounding box center [316, 126] width 62 height 7
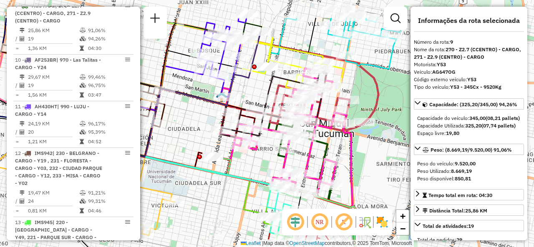
drag, startPoint x: 238, startPoint y: 62, endPoint x: 248, endPoint y: 96, distance: 35.9
click at [248, 96] on div "Janela de atendimento Grade de atendimento Capacidade Transportadoras Veículos …" at bounding box center [267, 123] width 534 height 247
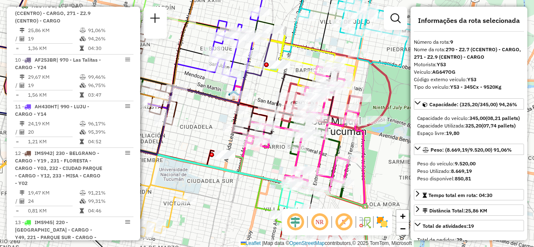
drag, startPoint x: 253, startPoint y: 100, endPoint x: 326, endPoint y: 69, distance: 79.2
click at [327, 69] on div "Janela de atendimento Grade de atendimento Capacidade Transportadoras Veículos …" at bounding box center [267, 123] width 534 height 247
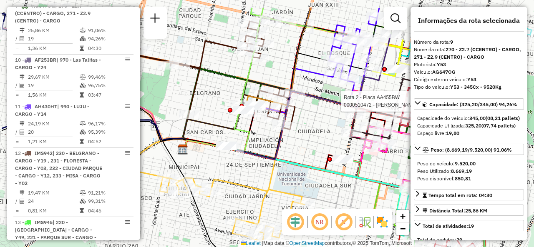
drag, startPoint x: 249, startPoint y: 97, endPoint x: 304, endPoint y: 131, distance: 64.8
click at [304, 130] on div "Rota 2 - Placa AA455BW 0000510472 - El Malik Janela de atendimento Grade de ate…" at bounding box center [267, 123] width 534 height 247
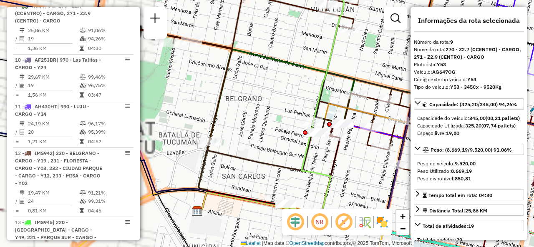
click at [258, 103] on div "Rota 2 - Placa AA455BW 0000510472 - El Malik Janela de atendimento Grade de ate…" at bounding box center [267, 123] width 534 height 247
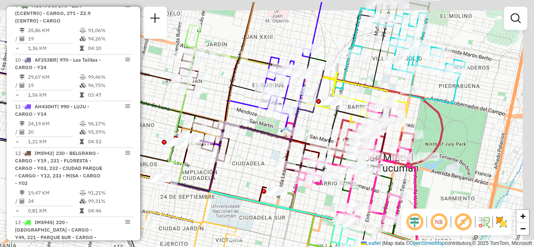
drag, startPoint x: 363, startPoint y: 154, endPoint x: 241, endPoint y: 196, distance: 128.5
click at [243, 193] on div "Janela de atendimento Grade de atendimento Capacidade Transportadoras Veículos …" at bounding box center [267, 123] width 534 height 247
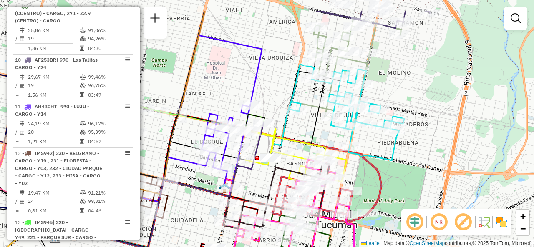
drag, startPoint x: 301, startPoint y: 56, endPoint x: 273, endPoint y: 30, distance: 38.6
click at [262, 35] on icon at bounding box center [158, 141] width 206 height 213
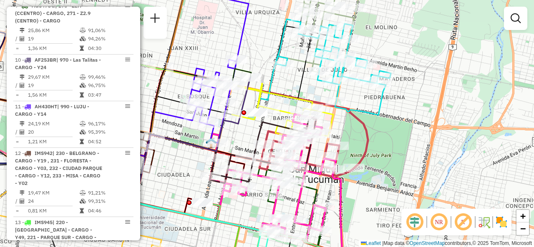
drag, startPoint x: 284, startPoint y: 55, endPoint x: 258, endPoint y: 55, distance: 25.9
click at [258, 55] on div "Janela de atendimento Grade de atendimento Capacidade Transportadoras Veículos …" at bounding box center [267, 123] width 534 height 247
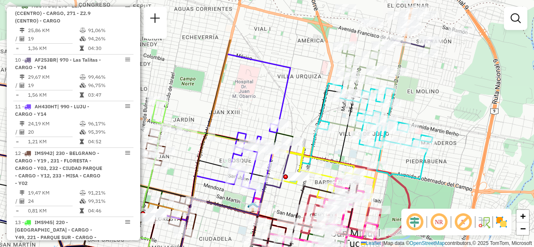
drag, startPoint x: 230, startPoint y: 29, endPoint x: 283, endPoint y: 101, distance: 89.6
click at [283, 101] on div "Janela de atendimento Grade de atendimento Capacidade Transportadoras Veículos …" at bounding box center [267, 123] width 534 height 247
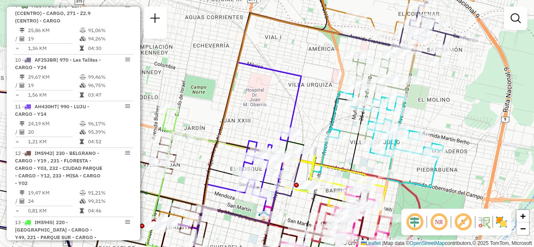
click at [259, 100] on div "Janela de atendimento Grade de atendimento Capacidade Transportadoras Veículos …" at bounding box center [267, 123] width 534 height 247
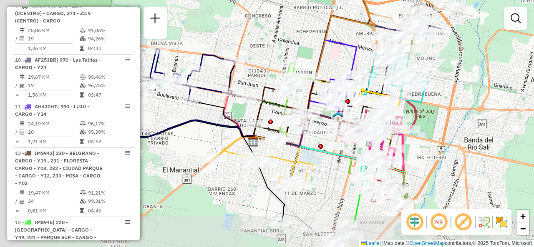
drag, startPoint x: 230, startPoint y: 105, endPoint x: 310, endPoint y: 55, distance: 94.0
click at [310, 55] on div "Janela de atendimento Grade de atendimento Capacidade Transportadoras Veículos …" at bounding box center [267, 123] width 534 height 247
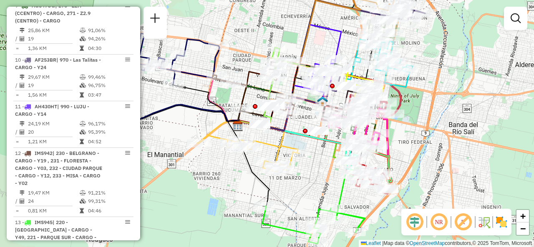
drag, startPoint x: 238, startPoint y: 191, endPoint x: 214, endPoint y: 171, distance: 30.9
click at [214, 171] on div "Janela de atendimento Grade de atendimento Capacidade Transportadoras Veículos …" at bounding box center [267, 123] width 534 height 247
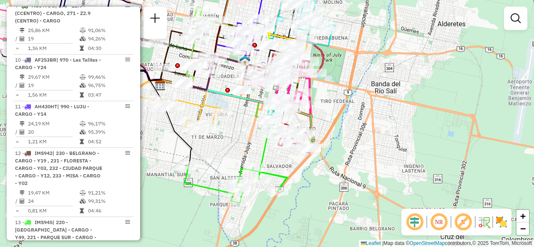
drag, startPoint x: 405, startPoint y: 131, endPoint x: 334, endPoint y: 94, distance: 80.2
click at [334, 94] on div "Janela de atendimento Grade de atendimento Capacidade Transportadoras Veículos …" at bounding box center [267, 123] width 534 height 247
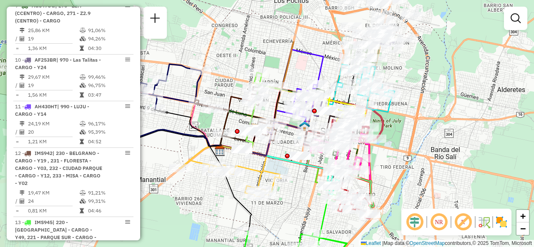
drag, startPoint x: 335, startPoint y: 64, endPoint x: 402, endPoint y: 122, distance: 88.6
click at [402, 122] on div "Janela de atendimento Grade de atendimento Capacidade Transportadoras Veículos …" at bounding box center [267, 123] width 534 height 247
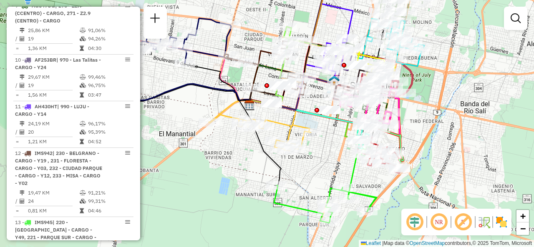
drag, startPoint x: 295, startPoint y: 204, endPoint x: 318, endPoint y: 166, distance: 44.5
click at [318, 166] on div "Janela de atendimento Grade de atendimento Capacidade Transportadoras Veículos …" at bounding box center [267, 123] width 534 height 247
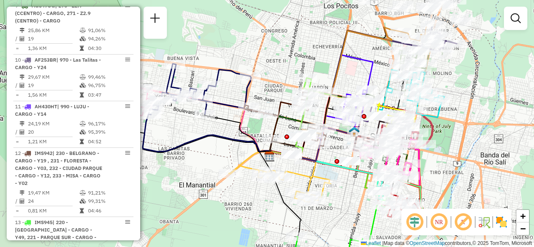
drag, startPoint x: 207, startPoint y: 152, endPoint x: 225, endPoint y: 200, distance: 51.2
click at [225, 201] on div "Janela de atendimento Grade de atendimento Capacidade Transportadoras Veículos …" at bounding box center [267, 123] width 534 height 247
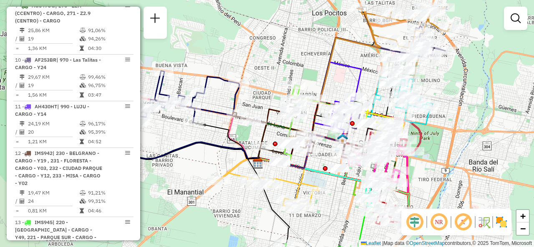
drag, startPoint x: 213, startPoint y: 155, endPoint x: 203, endPoint y: 158, distance: 10.4
click at [203, 158] on div "Janela de atendimento Grade de atendimento Capacidade Transportadoras Veículos …" at bounding box center [267, 123] width 534 height 247
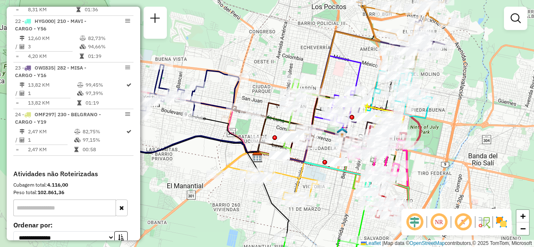
scroll to position [1453, 0]
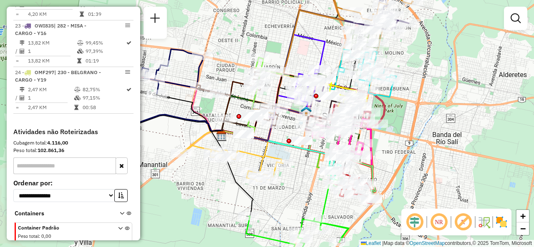
drag, startPoint x: 310, startPoint y: 50, endPoint x: 276, endPoint y: 29, distance: 39.8
click at [274, 28] on div "Janela de atendimento Grade de atendimento Capacidade Transportadoras Veículos …" at bounding box center [267, 123] width 534 height 247
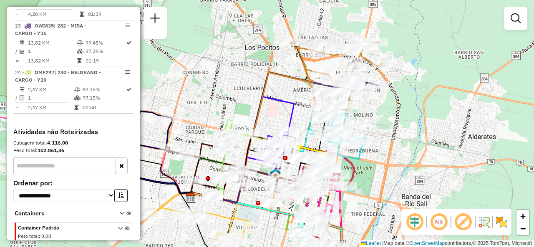
drag, startPoint x: 413, startPoint y: 50, endPoint x: 381, endPoint y: 113, distance: 70.3
click at [381, 113] on div "Janela de atendimento Grade de atendimento Capacidade Transportadoras Veículos …" at bounding box center [267, 123] width 534 height 247
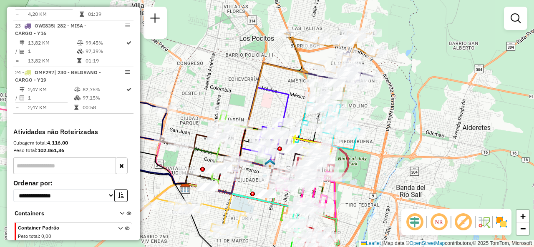
drag, startPoint x: 223, startPoint y: 98, endPoint x: 208, endPoint y: 63, distance: 37.0
click at [208, 63] on div "Janela de atendimento Grade de atendimento Capacidade Transportadoras Veículos …" at bounding box center [267, 123] width 534 height 247
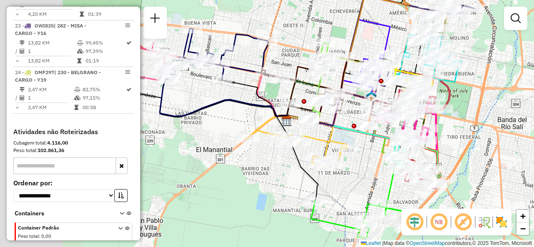
drag, startPoint x: 233, startPoint y: 148, endPoint x: 351, endPoint y: 111, distance: 123.7
click at [355, 114] on div "Rota 16 - Placa HPU757 0000394809 - MOYANO GABRIEL ALEJANDRO Janela de atendime…" at bounding box center [267, 123] width 534 height 247
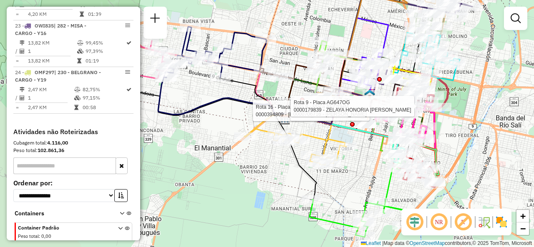
click at [286, 177] on div "Rota 16 - Placa HPU757 0000394809 - MOYANO GABRIEL ALEJANDRO Rota 8 - Placa AF7…" at bounding box center [267, 123] width 534 height 247
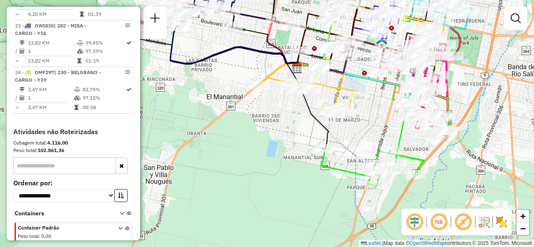
drag, startPoint x: 271, startPoint y: 170, endPoint x: 240, endPoint y: 114, distance: 63.6
click at [240, 114] on div "Janela de atendimento Grade de atendimento Capacidade Transportadoras Veículos …" at bounding box center [267, 123] width 534 height 247
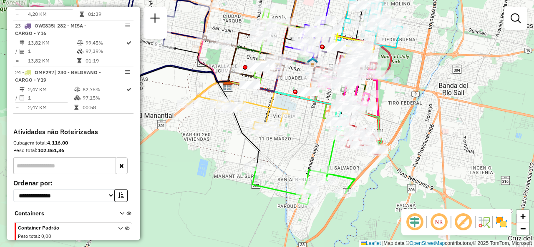
drag, startPoint x: 344, startPoint y: 110, endPoint x: 282, endPoint y: 141, distance: 68.6
click at [277, 136] on div "Janela de atendimento Grade de atendimento Capacidade Transportadoras Veículos …" at bounding box center [267, 123] width 534 height 247
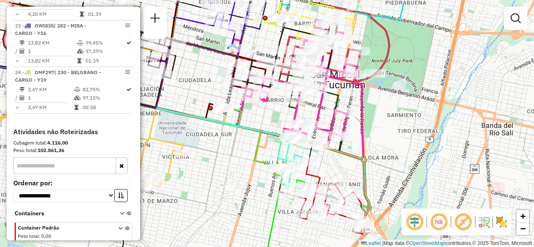
drag, startPoint x: 297, startPoint y: 102, endPoint x: 263, endPoint y: 125, distance: 41.4
click at [263, 125] on div "Janela de atendimento Grade de atendimento Capacidade Transportadoras Veículos …" at bounding box center [267, 123] width 534 height 247
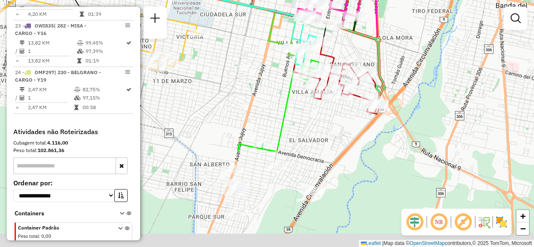
drag, startPoint x: 254, startPoint y: 163, endPoint x: 276, endPoint y: 59, distance: 106.5
click at [276, 60] on div "Janela de atendimento Grade de atendimento Capacidade Transportadoras Veículos …" at bounding box center [267, 123] width 534 height 247
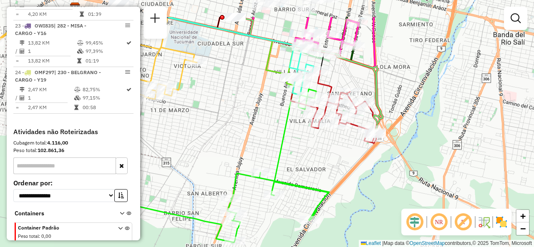
drag, startPoint x: 279, startPoint y: 115, endPoint x: 271, endPoint y: 156, distance: 41.3
click at [271, 156] on div "Janela de atendimento Grade de atendimento Capacidade Transportadoras Veículos …" at bounding box center [267, 123] width 534 height 247
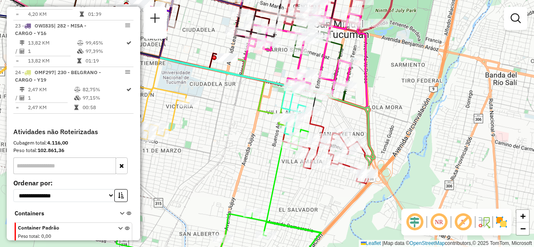
click at [238, 100] on div "Janela de atendimento Grade de atendimento Capacidade Transportadoras Veículos …" at bounding box center [267, 123] width 534 height 247
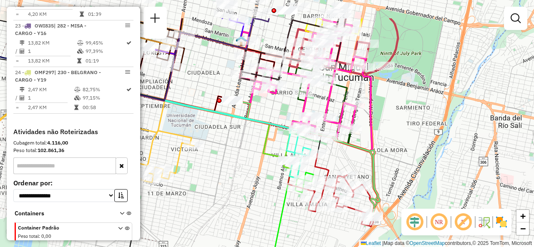
drag, startPoint x: 241, startPoint y: 99, endPoint x: 250, endPoint y: 141, distance: 42.7
click at [250, 141] on div "Janela de atendimento Grade de atendimento Capacidade Transportadoras Veículos …" at bounding box center [267, 123] width 534 height 247
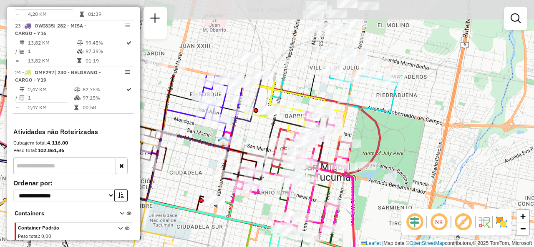
drag, startPoint x: 271, startPoint y: 107, endPoint x: 249, endPoint y: 207, distance: 102.3
click at [249, 207] on div "Janela de atendimento Grade de atendimento Capacidade Transportadoras Veículos …" at bounding box center [267, 123] width 534 height 247
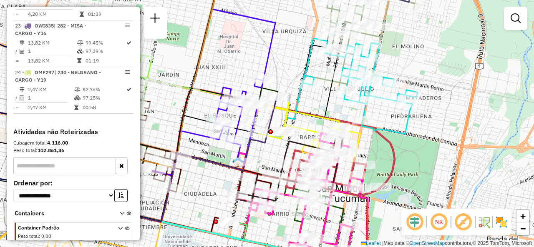
drag, startPoint x: 269, startPoint y: 27, endPoint x: 286, endPoint y: 52, distance: 29.8
click at [286, 48] on div "Janela de atendimento Grade de atendimento Capacidade Transportadoras Veículos …" at bounding box center [267, 123] width 534 height 247
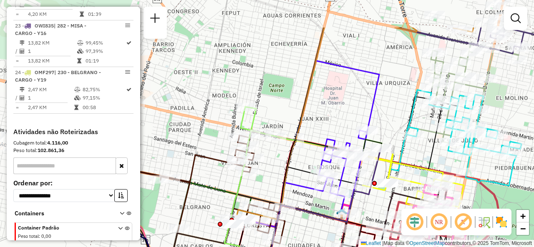
drag, startPoint x: 226, startPoint y: 68, endPoint x: 301, endPoint y: 120, distance: 91.4
click at [301, 120] on div "Janela de atendimento Grade de atendimento Capacidade Transportadoras Veículos …" at bounding box center [267, 123] width 534 height 247
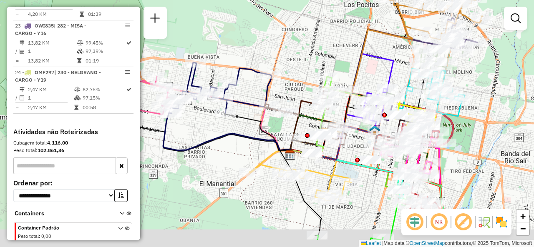
drag, startPoint x: 309, startPoint y: 107, endPoint x: 384, endPoint y: 65, distance: 86.3
click at [381, 68] on div "Janela de atendimento Grade de atendimento Capacidade Transportadoras Veículos …" at bounding box center [267, 123] width 534 height 247
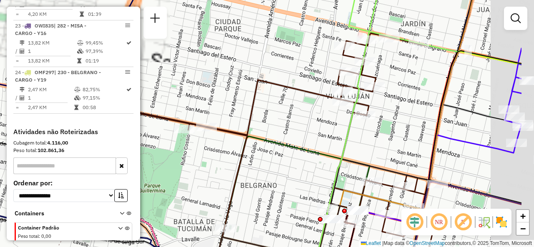
drag, startPoint x: 349, startPoint y: 118, endPoint x: 289, endPoint y: 111, distance: 60.5
click at [284, 108] on div "Janela de atendimento Grade de atendimento Capacidade Transportadoras Veículos …" at bounding box center [267, 123] width 534 height 247
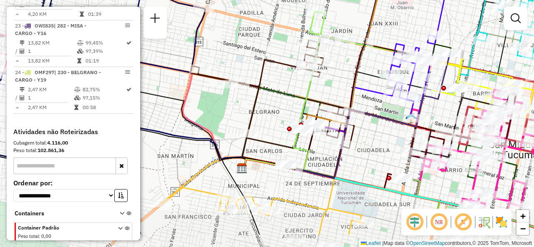
drag, startPoint x: 258, startPoint y: 86, endPoint x: 249, endPoint y: 49, distance: 38.5
click at [249, 49] on div "Janela de atendimento Grade de atendimento Capacidade Transportadoras Veículos …" at bounding box center [267, 123] width 534 height 247
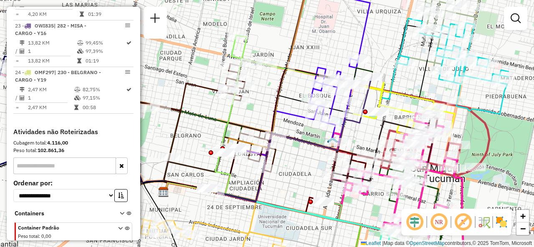
drag, startPoint x: 288, startPoint y: 90, endPoint x: 203, endPoint y: 11, distance: 116.2
click at [203, 11] on div "Janela de atendimento Grade de atendimento Capacidade Transportadoras Veículos …" at bounding box center [267, 123] width 534 height 247
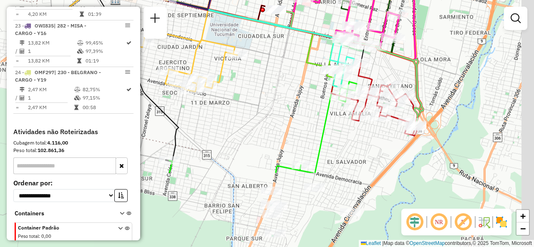
drag, startPoint x: 325, startPoint y: 186, endPoint x: 263, endPoint y: 107, distance: 101.0
click at [263, 106] on div "Janela de atendimento Grade de atendimento Capacidade Transportadoras Veículos …" at bounding box center [267, 123] width 534 height 247
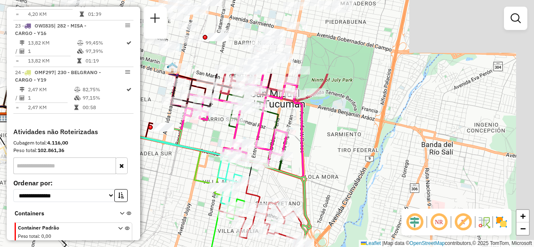
drag, startPoint x: 410, startPoint y: 108, endPoint x: 314, endPoint y: 176, distance: 118.0
click at [320, 209] on div "Janela de atendimento Grade de atendimento Capacidade Transportadoras Veículos …" at bounding box center [267, 123] width 534 height 247
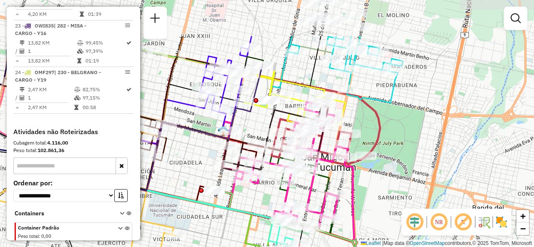
drag, startPoint x: 321, startPoint y: 128, endPoint x: 365, endPoint y: 184, distance: 70.9
click at [365, 184] on div "Janela de atendimento Grade de atendimento Capacidade Transportadoras Veículos …" at bounding box center [267, 123] width 534 height 247
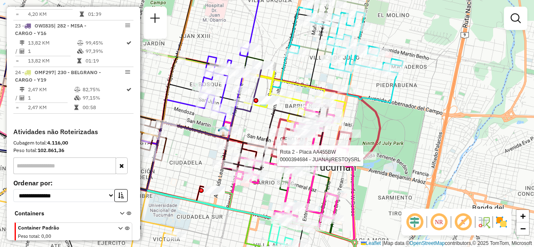
select select "**********"
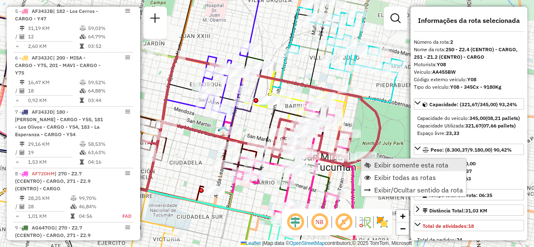
scroll to position [358, 0]
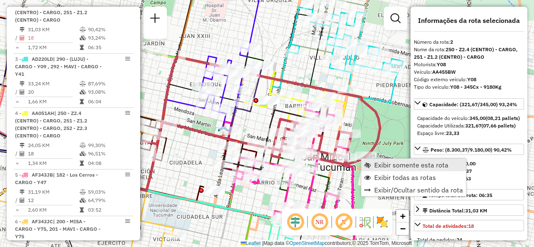
click at [373, 163] on link "Exibir somente esta rota" at bounding box center [413, 165] width 105 height 13
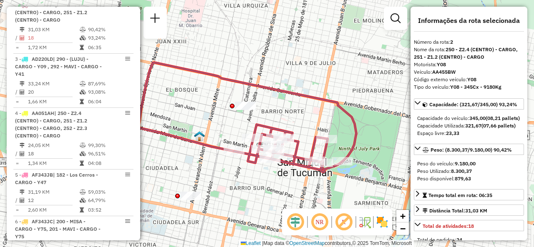
drag, startPoint x: 314, startPoint y: 179, endPoint x: 265, endPoint y: 180, distance: 49.2
click at [265, 180] on div "Janela de atendimento Grade de atendimento Capacidade Transportadoras Veículos …" at bounding box center [267, 123] width 534 height 247
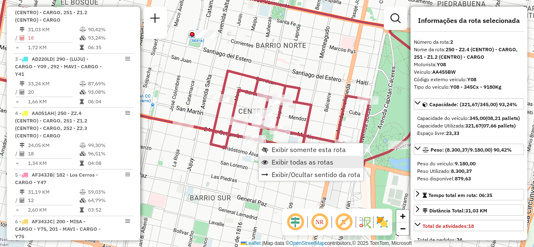
click at [276, 161] on span "Exibir todas as rotas" at bounding box center [302, 162] width 62 height 7
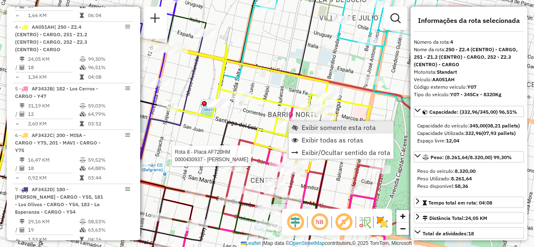
scroll to position [466, 0]
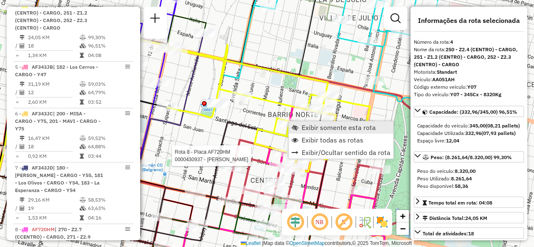
click at [307, 127] on span "Exibir somente esta rota" at bounding box center [338, 127] width 74 height 7
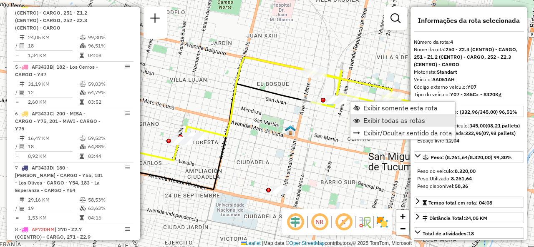
click at [357, 115] on link "Exibir todas as rotas" at bounding box center [402, 120] width 105 height 13
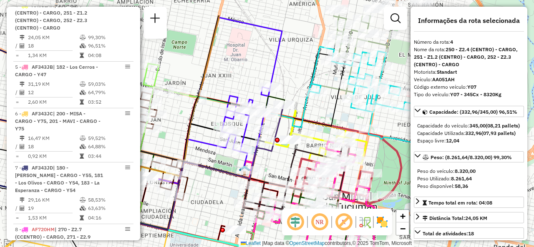
drag, startPoint x: 323, startPoint y: 124, endPoint x: 291, endPoint y: 123, distance: 32.1
click at [294, 168] on icon at bounding box center [241, 178] width 215 height 66
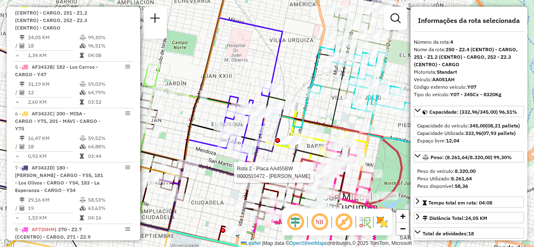
click at [254, 49] on div "Rota 2 - Placa AA455BW 0000510472 - El Malik Janela de atendimento Grade de ate…" at bounding box center [267, 123] width 534 height 247
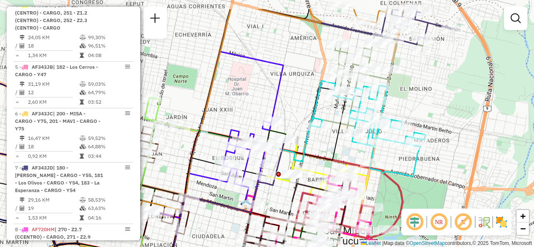
drag, startPoint x: 252, startPoint y: 63, endPoint x: 252, endPoint y: 95, distance: 32.1
click at [252, 95] on div "Janela de atendimento Grade de atendimento Capacidade Transportadoras Veículos …" at bounding box center [267, 123] width 534 height 247
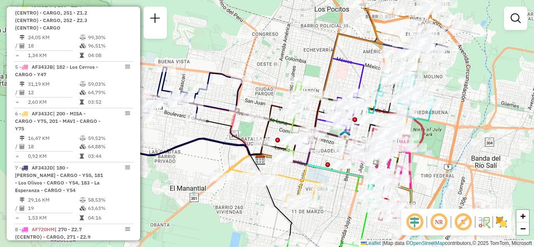
drag, startPoint x: 184, startPoint y: 74, endPoint x: 311, endPoint y: 64, distance: 126.7
click at [311, 64] on div "Janela de atendimento Grade de atendimento Capacidade Transportadoras Veículos …" at bounding box center [267, 123] width 534 height 247
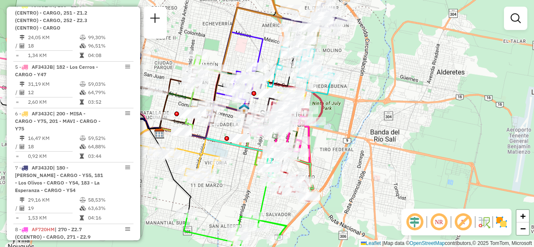
drag, startPoint x: 325, startPoint y: 73, endPoint x: 252, endPoint y: 37, distance: 81.7
click at [258, 38] on icon at bounding box center [271, 45] width 162 height 138
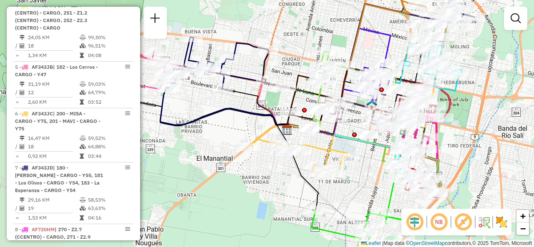
drag, startPoint x: 229, startPoint y: 34, endPoint x: 312, endPoint y: 31, distance: 83.0
click at [312, 31] on div "Janela de atendimento Grade de atendimento Capacidade Transportadoras Veículos …" at bounding box center [267, 123] width 534 height 247
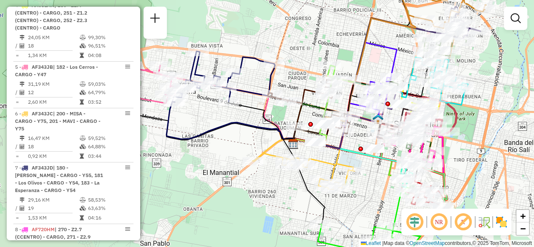
drag, startPoint x: 322, startPoint y: 27, endPoint x: 328, endPoint y: 41, distance: 15.3
click at [328, 41] on div "Janela de atendimento Grade de atendimento Capacidade Transportadoras Veículos …" at bounding box center [267, 123] width 534 height 247
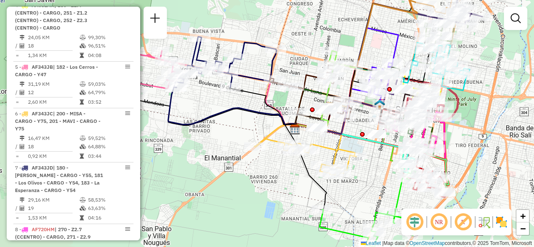
drag, startPoint x: 452, startPoint y: 163, endPoint x: 467, endPoint y: 149, distance: 20.9
click at [467, 149] on div "Janela de atendimento Grade de atendimento Capacidade Transportadoras Veículos …" at bounding box center [267, 123] width 534 height 247
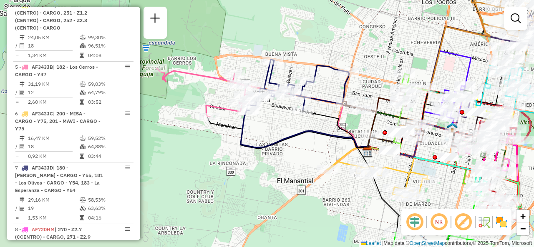
drag, startPoint x: 241, startPoint y: 127, endPoint x: 314, endPoint y: 150, distance: 76.1
click at [314, 150] on div "Janela de atendimento Grade de atendimento Capacidade Transportadoras Veículos …" at bounding box center [267, 123] width 534 height 247
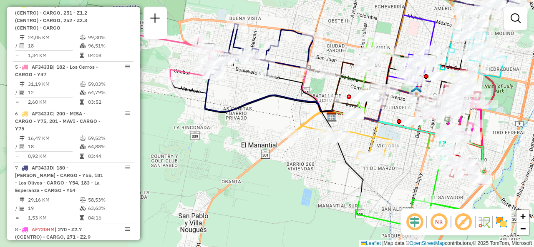
drag, startPoint x: 250, startPoint y: 158, endPoint x: 223, endPoint y: 131, distance: 38.0
click at [223, 131] on div "Janela de atendimento Grade de atendimento Capacidade Transportadoras Veículos …" at bounding box center [267, 123] width 534 height 247
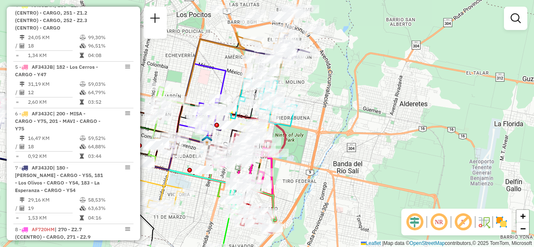
drag, startPoint x: 393, startPoint y: 172, endPoint x: 201, endPoint y: 233, distance: 200.8
click at [195, 232] on div "Janela de atendimento Grade de atendimento Capacidade Transportadoras Veículos …" at bounding box center [267, 123] width 534 height 247
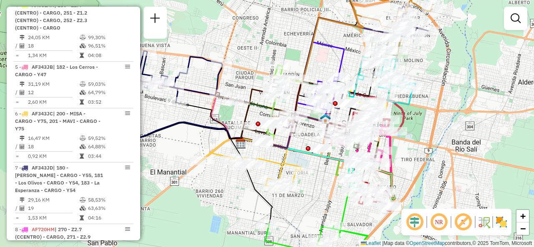
drag, startPoint x: 323, startPoint y: 85, endPoint x: 442, endPoint y: 51, distance: 124.0
click at [442, 51] on div "Janela de atendimento Grade de atendimento Capacidade Transportadoras Veículos …" at bounding box center [267, 123] width 534 height 247
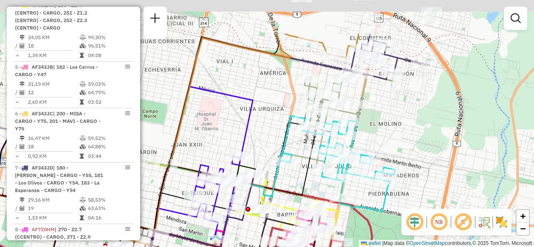
drag, startPoint x: 277, startPoint y: 120, endPoint x: 300, endPoint y: 179, distance: 62.9
click at [300, 179] on icon at bounding box center [189, 213] width 286 height 172
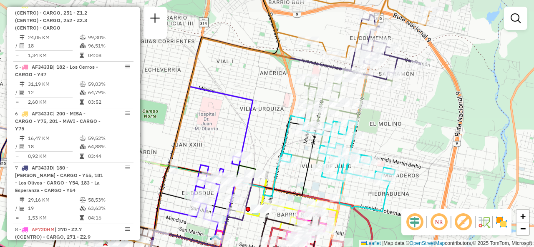
click at [301, 182] on icon at bounding box center [238, 199] width 187 height 145
select select "**********"
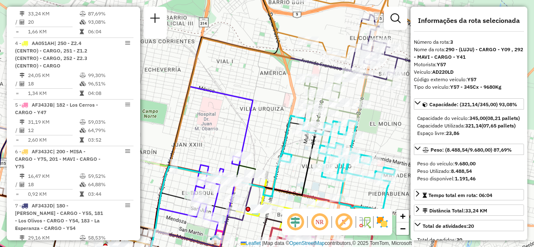
scroll to position [412, 0]
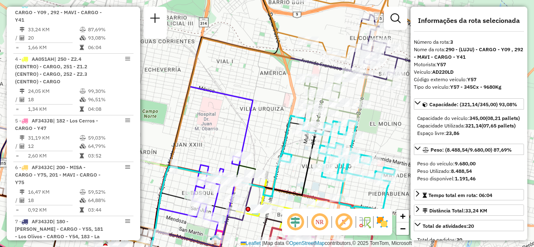
click at [275, 107] on div "Janela de atendimento Grade de atendimento Capacidade Transportadoras Veículos …" at bounding box center [267, 123] width 534 height 247
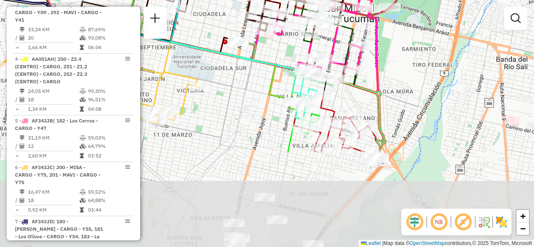
drag, startPoint x: 379, startPoint y: 189, endPoint x: 392, endPoint y: 62, distance: 128.2
click at [394, 62] on div "Rota 3 - Placa AD220LD 0000470630 - caceres Janela de atendimento Grade de aten…" at bounding box center [267, 123] width 534 height 247
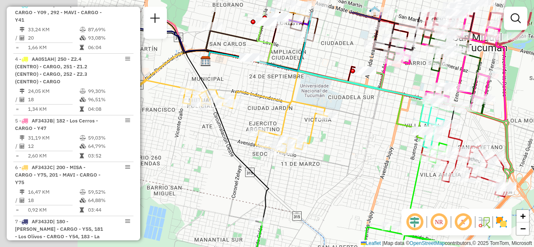
drag, startPoint x: 232, startPoint y: 161, endPoint x: 349, endPoint y: 187, distance: 119.5
click at [349, 192] on div "Rota 3 - Placa AD220LD 0000470630 - caceres Janela de atendimento Grade de aten…" at bounding box center [267, 123] width 534 height 247
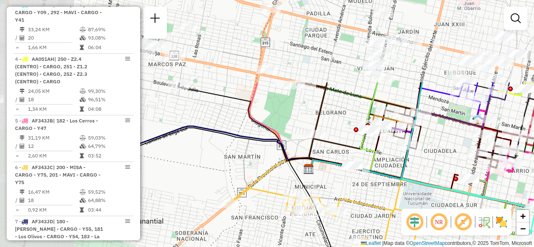
drag, startPoint x: 151, startPoint y: 159, endPoint x: 243, endPoint y: 261, distance: 137.0
click at [243, 247] on html "Aguarde... Pop-up bloqueado! Seu navegador bloqueou automáticamente a abertura …" at bounding box center [267, 123] width 534 height 247
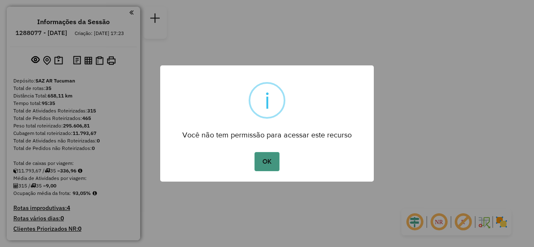
click at [268, 163] on button "OK" at bounding box center [266, 161] width 25 height 19
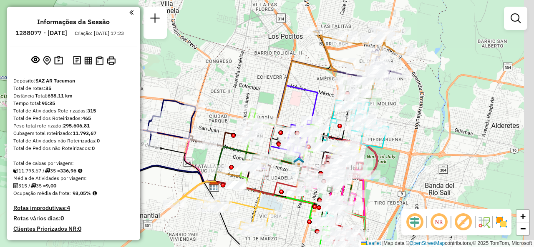
drag, startPoint x: 264, startPoint y: 101, endPoint x: 244, endPoint y: 64, distance: 42.5
click at [244, 65] on div "Janela de atendimento Grade de atendimento Capacidade Transportadoras Veículos …" at bounding box center [267, 123] width 534 height 247
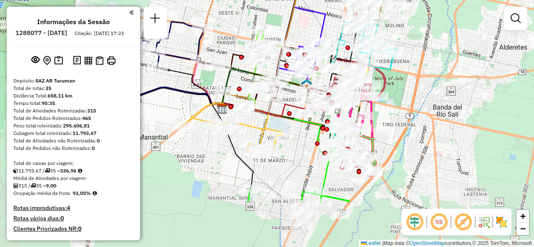
drag, startPoint x: 404, startPoint y: 120, endPoint x: 415, endPoint y: 58, distance: 63.6
click at [416, 59] on div "Janela de atendimento Grade de atendimento Capacidade Transportadoras Veículos …" at bounding box center [267, 123] width 534 height 247
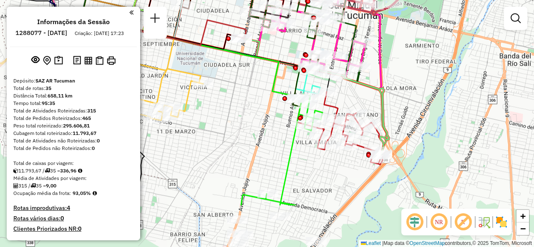
drag, startPoint x: 247, startPoint y: 173, endPoint x: 279, endPoint y: 106, distance: 74.2
click at [279, 106] on div "Janela de atendimento Grade de atendimento Capacidade Transportadoras Veículos …" at bounding box center [267, 123] width 534 height 247
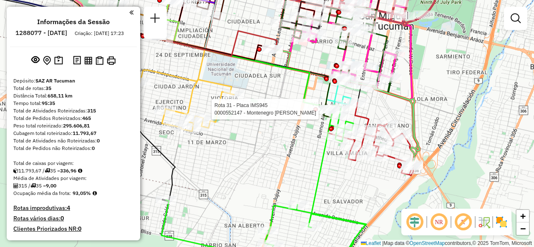
drag, startPoint x: 239, startPoint y: 143, endPoint x: 286, endPoint y: 153, distance: 47.8
click at [293, 153] on div "Rota 31 - Placa IMS945 0000552147 - [GEOGRAPHIC_DATA] [PERSON_NAME] de atendime…" at bounding box center [267, 123] width 534 height 247
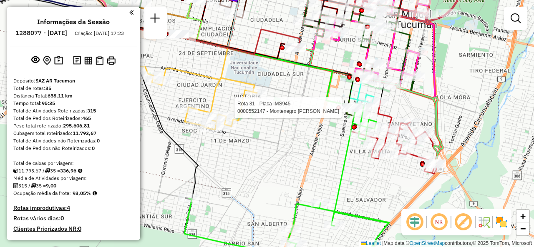
click at [273, 166] on div "Rota 31 - Placa IMS945 0000552147 - [GEOGRAPHIC_DATA] [PERSON_NAME] de atendime…" at bounding box center [267, 123] width 534 height 247
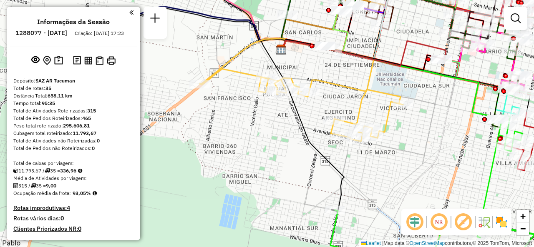
drag, startPoint x: 241, startPoint y: 163, endPoint x: 383, endPoint y: 176, distance: 142.7
click at [384, 176] on div "Janela de atendimento Grade de atendimento Capacidade Transportadoras Veículos …" at bounding box center [267, 123] width 534 height 247
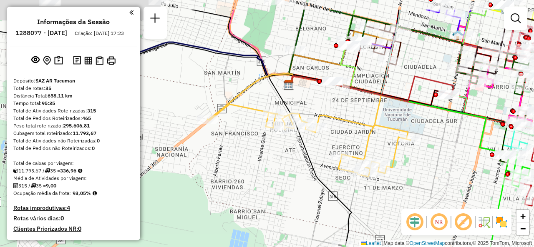
drag, startPoint x: 285, startPoint y: 127, endPoint x: 294, endPoint y: 204, distance: 77.7
click at [294, 205] on div "Janela de atendimento Grade de atendimento Capacidade Transportadoras Veículos …" at bounding box center [267, 123] width 534 height 247
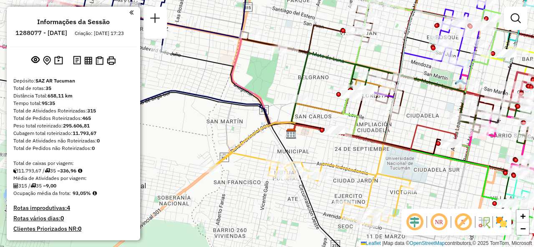
drag, startPoint x: 274, startPoint y: 134, endPoint x: 294, endPoint y: 205, distance: 73.6
click at [294, 205] on icon at bounding box center [312, 199] width 83 height 153
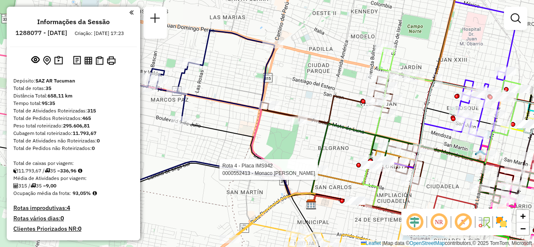
select select "**********"
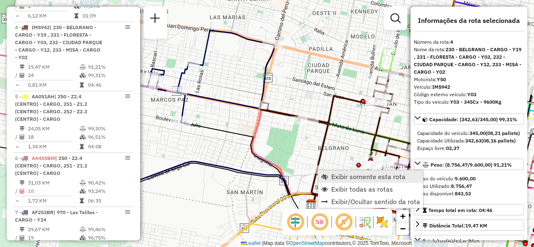
click at [339, 174] on span "Exibir somente esta rota" at bounding box center [368, 176] width 74 height 7
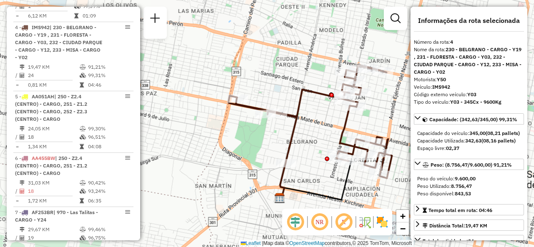
scroll to position [444, 0]
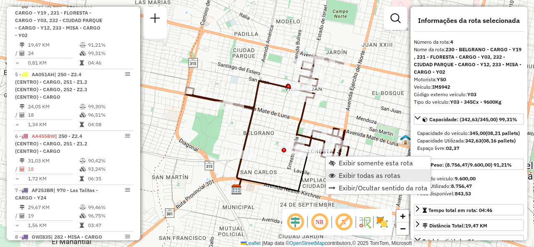
click at [339, 172] on span "Exibir todas as rotas" at bounding box center [370, 175] width 62 height 7
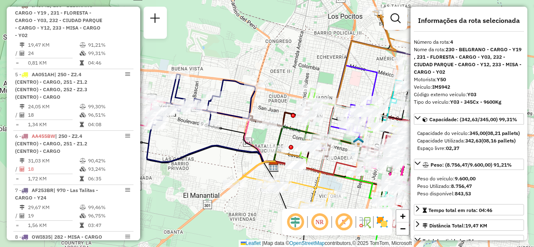
click at [280, 64] on div "Janela de atendimento Grade de atendimento Capacidade Transportadoras Veículos …" at bounding box center [267, 123] width 534 height 247
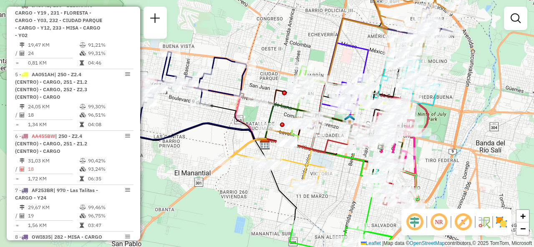
drag, startPoint x: 210, startPoint y: 169, endPoint x: 196, endPoint y: 146, distance: 26.6
click at [196, 146] on div "Janela de atendimento Grade de atendimento Capacidade Transportadoras Veículos …" at bounding box center [267, 123] width 534 height 247
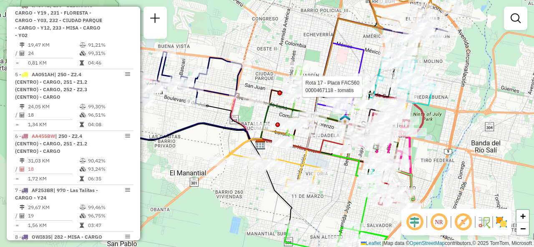
select select "**********"
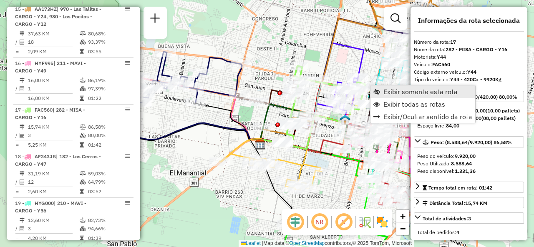
scroll to position [1132, 0]
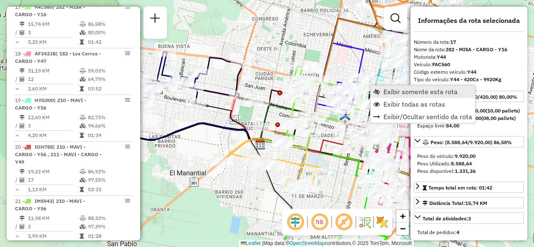
click at [381, 93] on link "Exibir somente esta rota" at bounding box center [422, 91] width 105 height 13
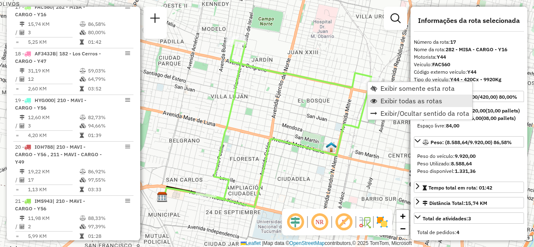
click at [377, 98] on link "Exibir todas as rotas" at bounding box center [419, 101] width 105 height 13
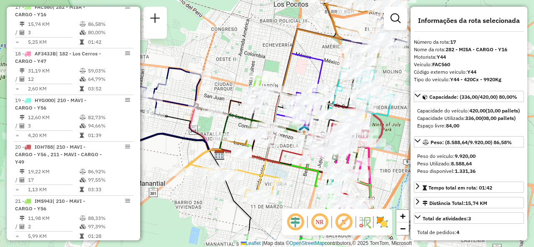
click at [274, 55] on div "Janela de atendimento Grade de atendimento Capacidade Transportadoras Veículos …" at bounding box center [267, 123] width 534 height 247
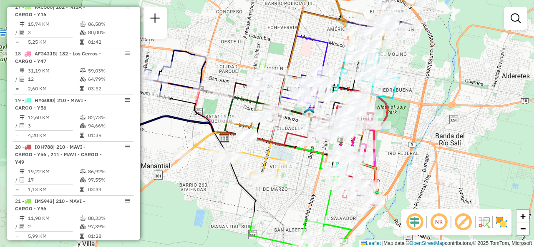
drag, startPoint x: 277, startPoint y: 62, endPoint x: 282, endPoint y: 45, distance: 18.2
click at [282, 45] on div "Janela de atendimento Grade de atendimento Capacidade Transportadoras Veículos …" at bounding box center [267, 123] width 534 height 247
click at [182, 137] on div "Janela de atendimento Grade de atendimento Capacidade Transportadoras Veículos …" at bounding box center [267, 123] width 534 height 247
select select "**********"
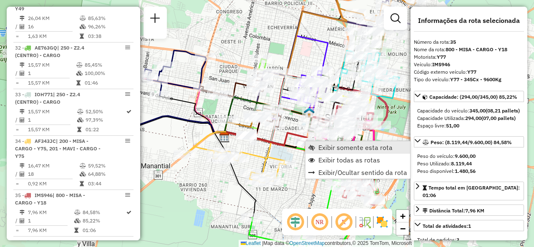
scroll to position [1849, 0]
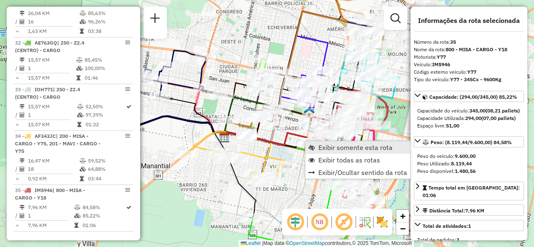
click at [313, 150] on span "Exibir somente esta rota" at bounding box center [311, 147] width 7 height 7
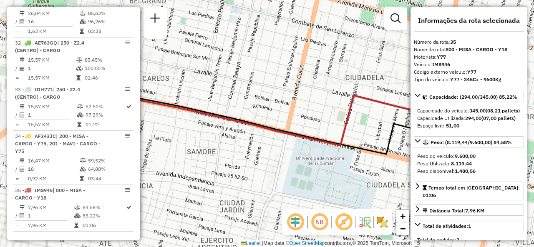
drag, startPoint x: 279, startPoint y: 145, endPoint x: 179, endPoint y: 118, distance: 103.3
click at [181, 118] on div "Janela de atendimento Grade de atendimento Capacidade Transportadoras Veículos …" at bounding box center [267, 123] width 534 height 247
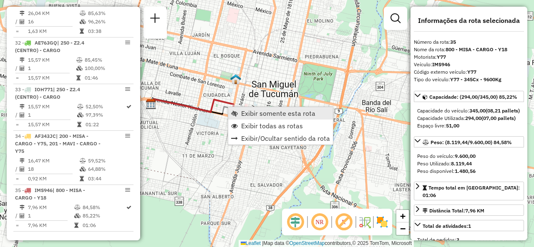
click at [245, 119] on link "Exibir somente esta rota" at bounding box center [280, 113] width 105 height 13
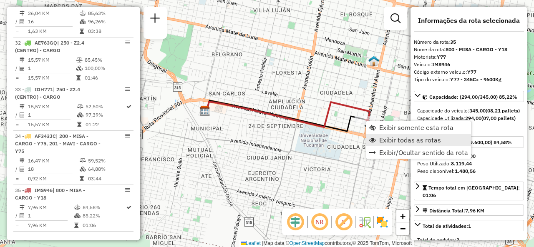
click at [380, 139] on span "Exibir todas as rotas" at bounding box center [410, 140] width 62 height 7
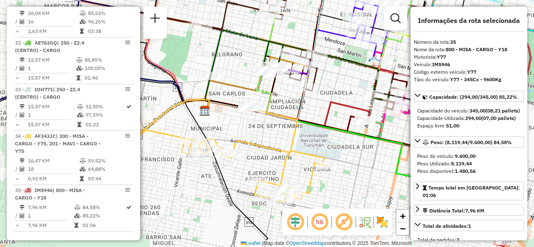
drag, startPoint x: 309, startPoint y: 112, endPoint x: 270, endPoint y: 126, distance: 41.8
click at [273, 125] on div "Janela de atendimento Grade de atendimento Capacidade Transportadoras Veículos …" at bounding box center [267, 123] width 534 height 247
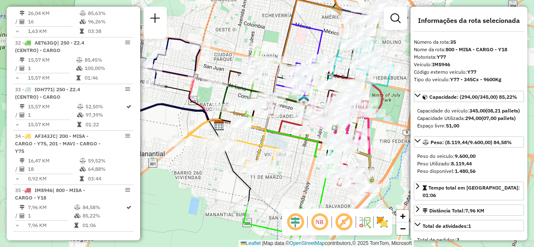
click at [301, 43] on div "Janela de atendimento Grade de atendimento Capacidade Transportadoras Veículos …" at bounding box center [267, 123] width 534 height 247
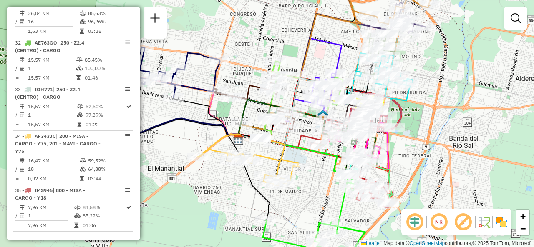
drag, startPoint x: 309, startPoint y: 43, endPoint x: 328, endPoint y: 58, distance: 24.1
click at [328, 58] on div "Janela de atendimento Grade de atendimento Capacidade Transportadoras Veículos …" at bounding box center [267, 123] width 534 height 247
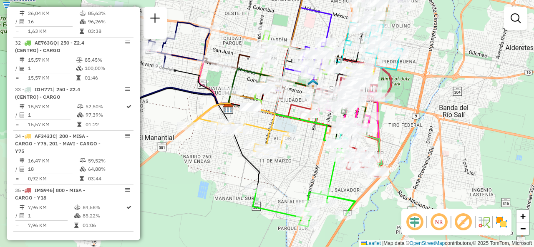
drag, startPoint x: 315, startPoint y: 188, endPoint x: 307, endPoint y: 176, distance: 14.5
click at [305, 154] on div "Janela de atendimento Grade de atendimento Capacidade Transportadoras Veículos …" at bounding box center [267, 123] width 534 height 247
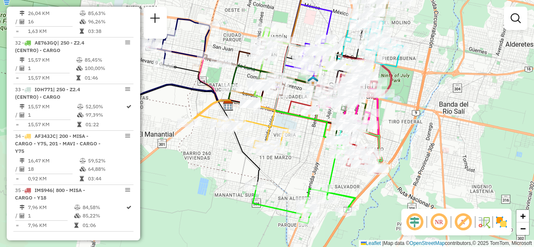
drag, startPoint x: 307, startPoint y: 153, endPoint x: 305, endPoint y: 162, distance: 9.3
click at [305, 162] on div "Janela de atendimento Grade de atendimento Capacidade Transportadoras Veículos …" at bounding box center [267, 123] width 534 height 247
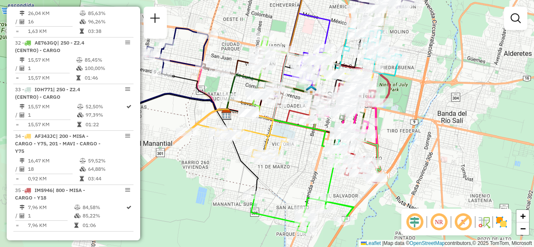
click at [221, 154] on div "Janela de atendimento Grade de atendimento Capacidade Transportadoras Veículos …" at bounding box center [267, 123] width 534 height 247
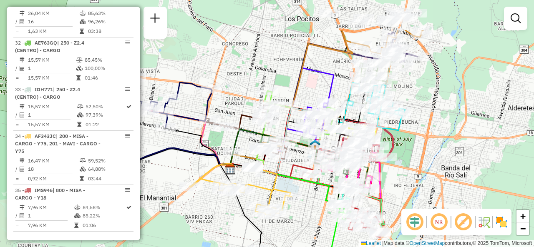
drag, startPoint x: 195, startPoint y: 148, endPoint x: 204, endPoint y: 201, distance: 54.1
click at [203, 202] on div "Janela de atendimento Grade de atendimento Capacidade Transportadoras Veículos …" at bounding box center [267, 123] width 534 height 247
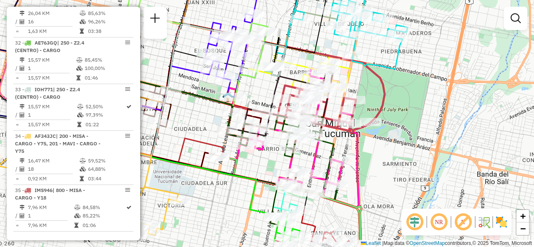
drag, startPoint x: 368, startPoint y: 180, endPoint x: 348, endPoint y: 149, distance: 36.7
click at [349, 151] on icon at bounding box center [295, 137] width 125 height 139
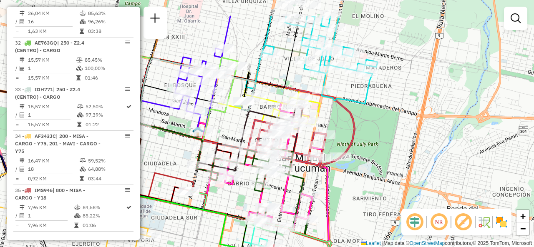
drag, startPoint x: 383, startPoint y: 153, endPoint x: 328, endPoint y: 235, distance: 98.3
click at [328, 235] on div "Janela de atendimento Grade de atendimento Capacidade Transportadoras Veículos …" at bounding box center [267, 123] width 534 height 247
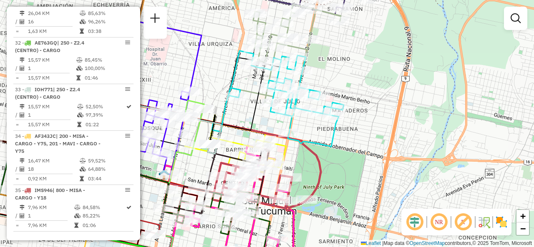
drag, startPoint x: 219, startPoint y: 98, endPoint x: 231, endPoint y: 40, distance: 59.0
click at [231, 40] on div "Janela de atendimento Grade de atendimento Capacidade Transportadoras Veículos …" at bounding box center [267, 123] width 534 height 247
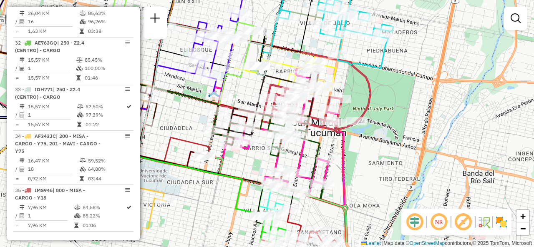
drag, startPoint x: 203, startPoint y: 125, endPoint x: 257, endPoint y: 75, distance: 74.6
click at [257, 75] on div "Janela de atendimento Grade de atendimento Capacidade Transportadoras Veículos …" at bounding box center [267, 123] width 534 height 247
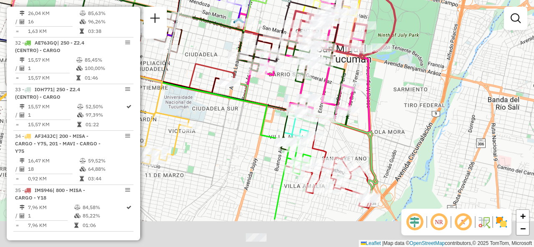
drag, startPoint x: 238, startPoint y: 183, endPoint x: 250, endPoint y: 128, distance: 56.7
click at [250, 128] on div "Janela de atendimento Grade de atendimento Capacidade Transportadoras Veículos …" at bounding box center [267, 123] width 534 height 247
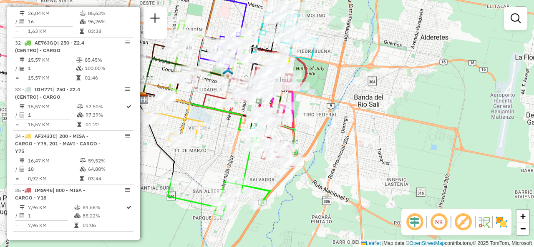
click at [219, 145] on div "Rota 34 - Placa AF343JC 0000407657 - GONZALEZ ANDREA VIVIANA Janela de atendime…" at bounding box center [267, 123] width 534 height 247
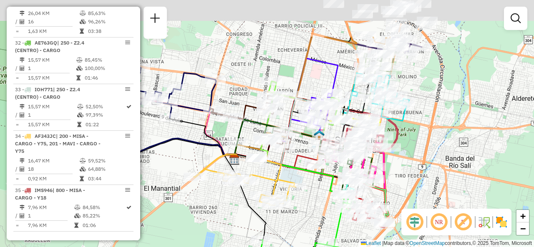
drag, startPoint x: 255, startPoint y: 163, endPoint x: 315, endPoint y: 204, distance: 72.6
click at [314, 210] on div "Janela de atendimento Grade de atendimento Capacidade Transportadoras Veículos …" at bounding box center [267, 123] width 534 height 247
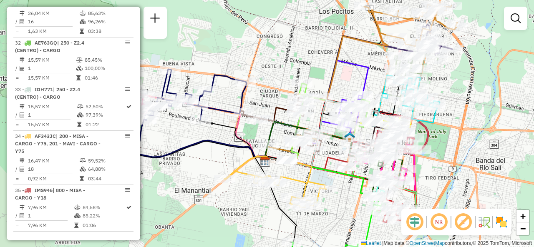
drag, startPoint x: 194, startPoint y: 157, endPoint x: 217, endPoint y: 158, distance: 22.9
click at [217, 158] on div "Janela de atendimento Grade de atendimento Capacidade Transportadoras Veículos …" at bounding box center [267, 123] width 534 height 247
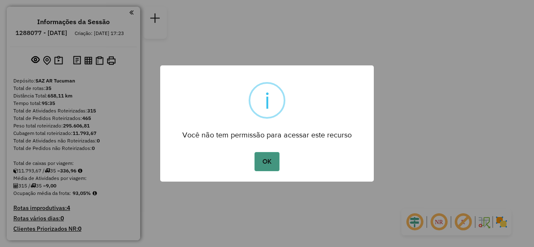
click at [270, 167] on button "OK" at bounding box center [266, 161] width 25 height 19
click at [273, 157] on button "OK" at bounding box center [266, 161] width 25 height 19
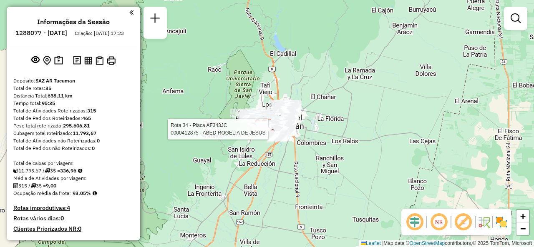
select select "**********"
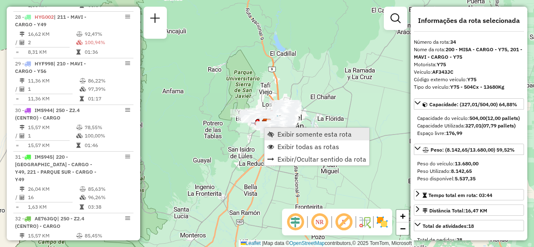
scroll to position [1849, 0]
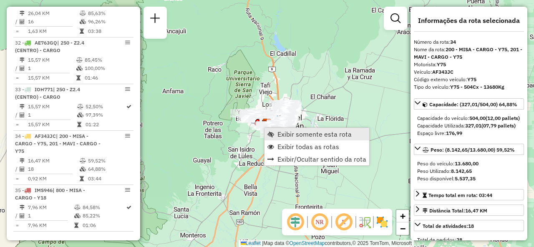
drag, startPoint x: 283, startPoint y: 134, endPoint x: 279, endPoint y: 132, distance: 4.5
click at [284, 134] on span "Exibir somente esta rota" at bounding box center [314, 134] width 74 height 7
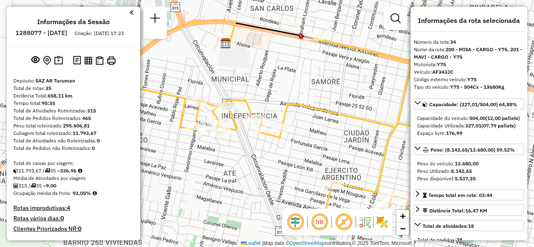
scroll to position [167, 0]
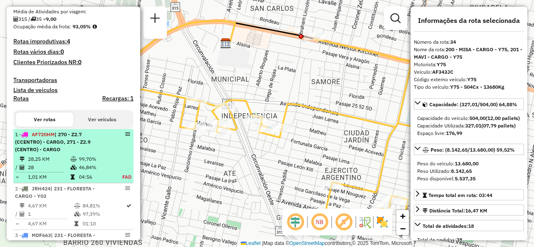
click at [79, 163] on td "99,70%" at bounding box center [95, 159] width 35 height 8
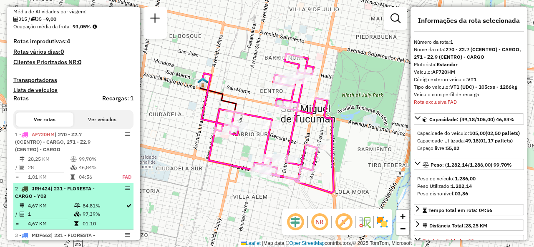
click at [60, 200] on div "2 - JRH424 | 231 - FLORESTA - CARGO - Y03" at bounding box center [59, 192] width 88 height 15
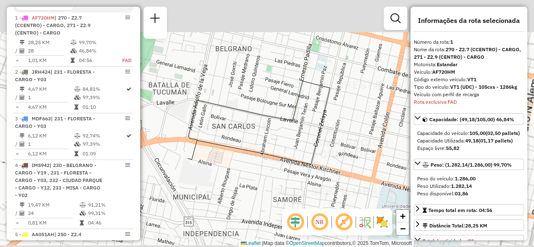
scroll to position [296, 0]
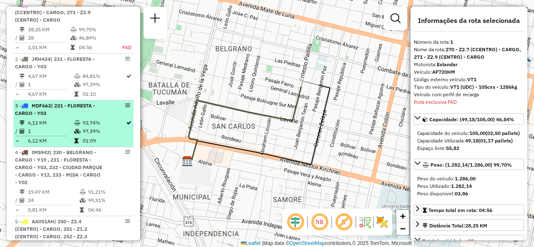
click at [82, 127] on td "92,74%" at bounding box center [103, 123] width 43 height 8
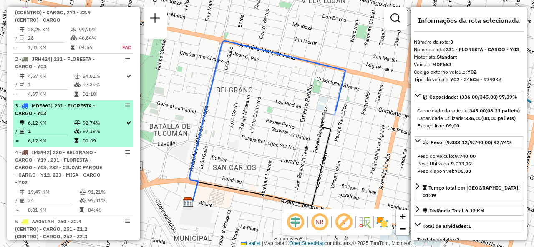
click at [69, 125] on td "6,12 KM" at bounding box center [51, 123] width 46 height 8
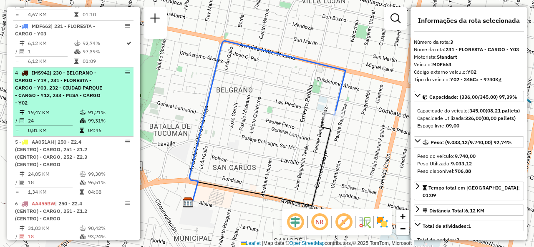
scroll to position [380, 0]
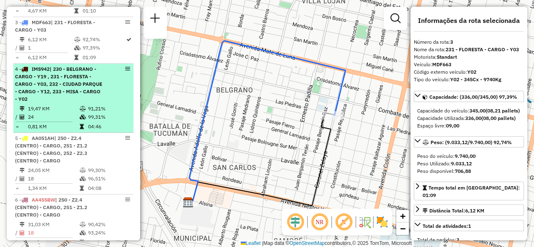
click at [70, 98] on span "| 230 - BELGRANO - CARGO - Y19 , 231 - FLORESTA - CARGO - Y03, 232 - CIUDAD PAR…" at bounding box center [58, 84] width 87 height 36
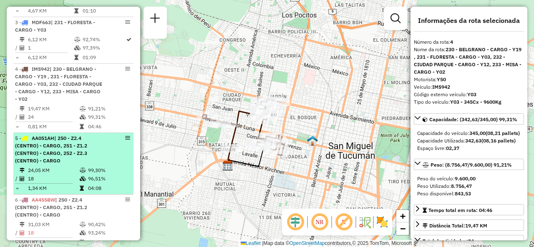
click at [49, 164] on span "| 250 - Z2.4 (CENTRO) - CARGO, 251 - Z1.2 (CENTRO) - CARGO, 252 - Z2.3 (CENTRO)…" at bounding box center [51, 149] width 72 height 29
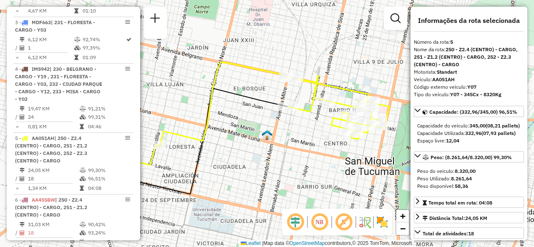
drag, startPoint x: 313, startPoint y: 137, endPoint x: 251, endPoint y: 151, distance: 63.3
click at [251, 151] on div "Janela de atendimento Grade de atendimento Capacidade Transportadoras Veículos …" at bounding box center [267, 123] width 534 height 247
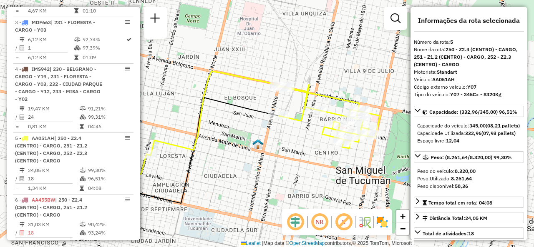
drag, startPoint x: 295, startPoint y: 137, endPoint x: 299, endPoint y: 136, distance: 4.3
click at [299, 136] on div "Janela de atendimento Grade de atendimento Capacidade Transportadoras Veículos …" at bounding box center [267, 123] width 534 height 247
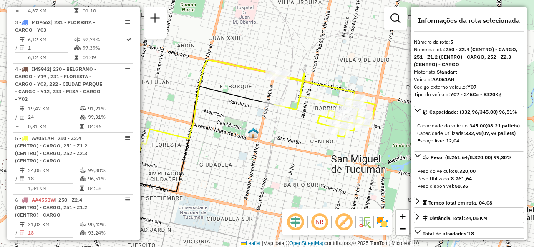
click at [298, 124] on div "Janela de atendimento Grade de atendimento Capacidade Transportadoras Veículos …" at bounding box center [267, 123] width 534 height 247
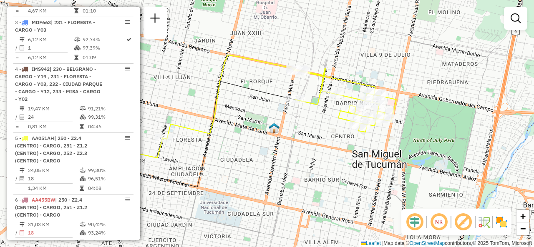
drag, startPoint x: 302, startPoint y: 130, endPoint x: 319, endPoint y: 126, distance: 17.7
click at [319, 126] on div "Janela de atendimento Grade de atendimento Capacidade Transportadoras Veículos …" at bounding box center [267, 123] width 534 height 247
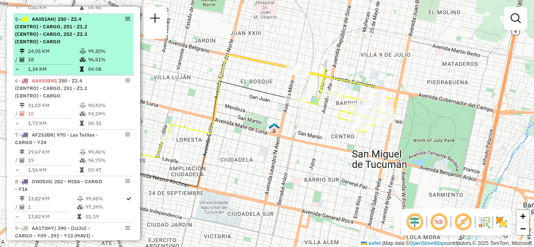
scroll to position [547, 0]
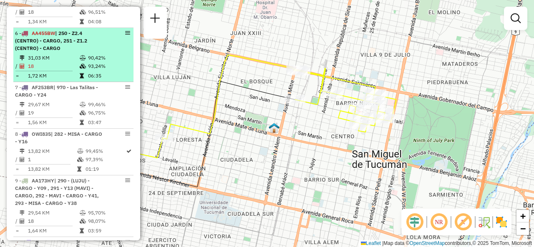
click at [64, 70] on td "18" at bounding box center [54, 66] width 52 height 8
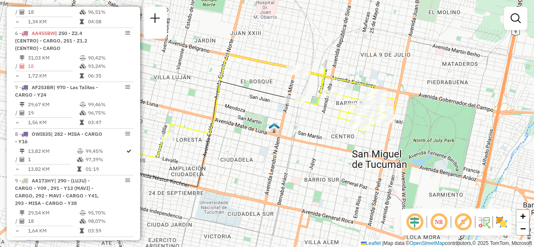
select select "**********"
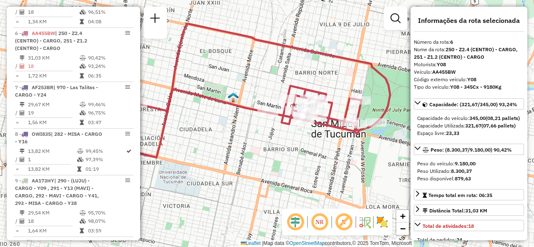
drag, startPoint x: 263, startPoint y: 110, endPoint x: 229, endPoint y: 83, distance: 43.6
click at [229, 83] on div "Janela de atendimento Grade de atendimento Capacidade Transportadoras Veículos …" at bounding box center [267, 123] width 534 height 247
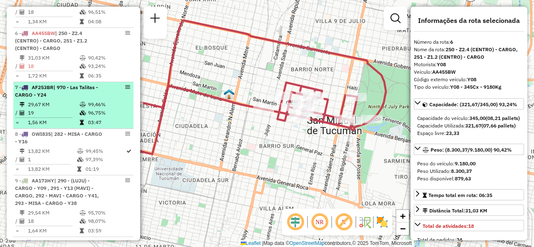
click at [91, 105] on li "7 - AF253BR | 970 - Las Talitas - CARGO - Y24 29,67 KM 99,46% / 19 96,75% = 1,5…" at bounding box center [73, 105] width 120 height 47
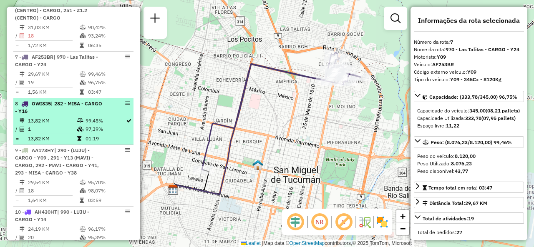
scroll to position [588, 0]
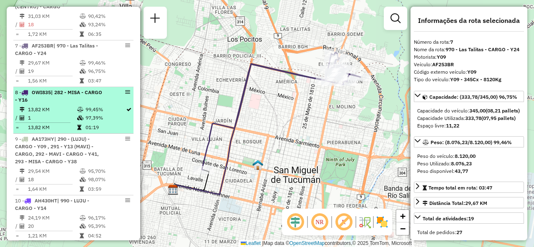
click at [57, 103] on div "8 - OWI835 | 282 - MISA - CARGO - Y16" at bounding box center [59, 96] width 88 height 15
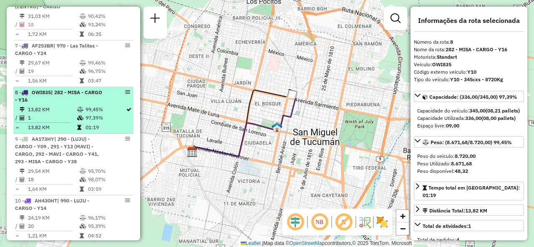
scroll to position [672, 0]
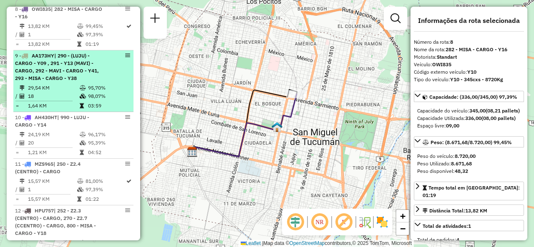
click at [71, 71] on span "| 290 - (LUJU) - CARGO - Y09 , 291 - Y13 (MAVI) - CARGO, 292 - MAVI - CARGO - Y…" at bounding box center [57, 67] width 84 height 29
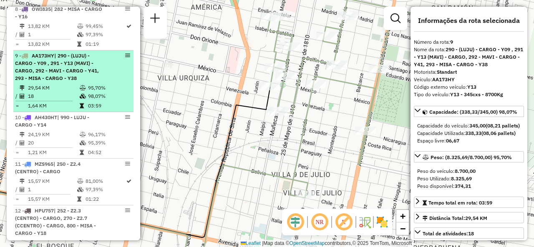
click at [57, 88] on li "9 - AA173HY | 290 - (LUJU) - CARGO - Y09 , 291 - Y13 (MAVI) - CARGO, 292 - MAVI…" at bounding box center [73, 81] width 120 height 62
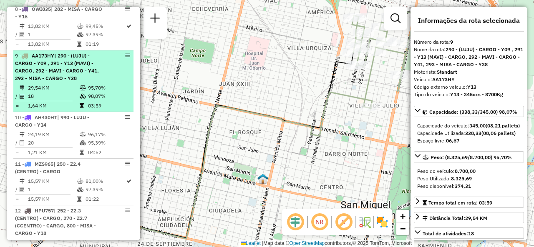
scroll to position [713, 0]
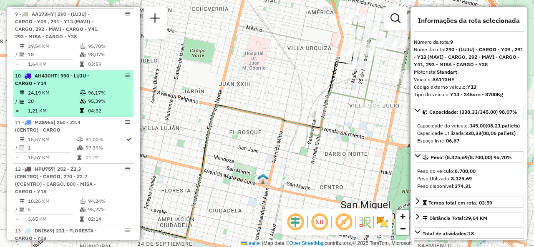
click at [56, 87] on div "10 - AH430HT | 990 - LUJU - CARGO - Y14" at bounding box center [59, 79] width 88 height 15
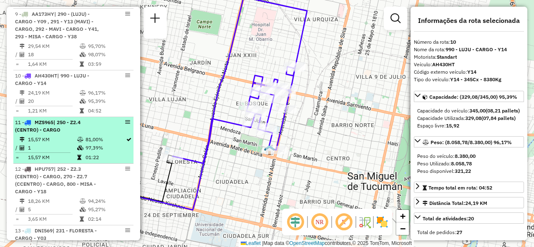
click at [49, 143] on td "15,57 KM" at bounding box center [52, 140] width 49 height 8
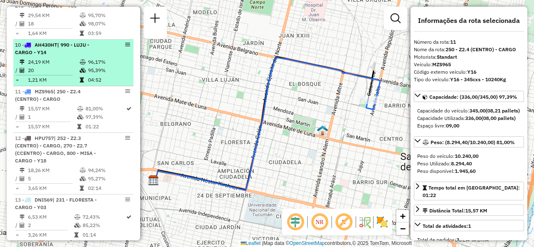
scroll to position [797, 0]
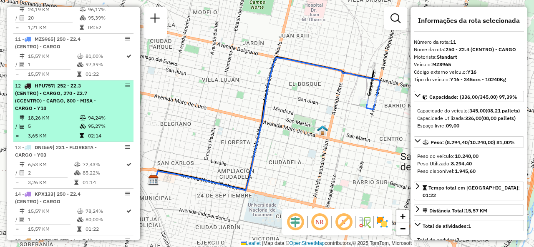
click at [66, 112] on div "12 - HPU757 | 252 - Z2.3 (CENTRO) - CARGO, 270 - Z2.7 (CCENTRO) - CARGO, 800 - …" at bounding box center [59, 97] width 88 height 30
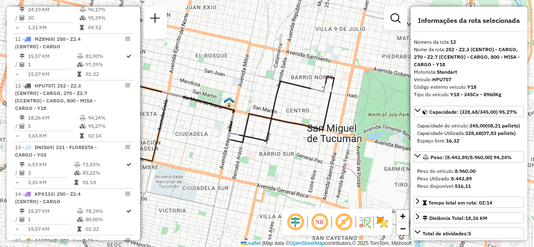
drag, startPoint x: 260, startPoint y: 133, endPoint x: 276, endPoint y: 113, distance: 26.1
click at [276, 113] on icon at bounding box center [226, 110] width 215 height 66
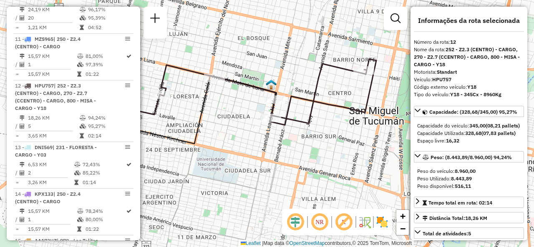
drag, startPoint x: 192, startPoint y: 120, endPoint x: 231, endPoint y: 103, distance: 42.9
click at [231, 103] on div "Janela de atendimento Grade de atendimento Capacidade Transportadoras Veículos …" at bounding box center [267, 123] width 534 height 247
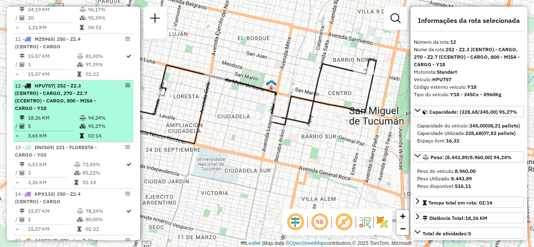
scroll to position [880, 0]
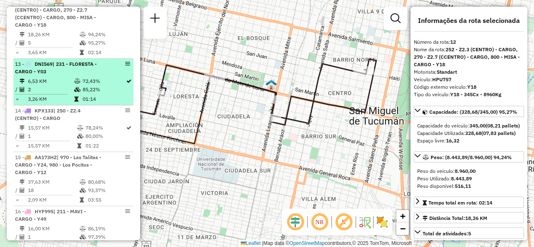
click at [82, 85] on td "72,43%" at bounding box center [103, 81] width 43 height 8
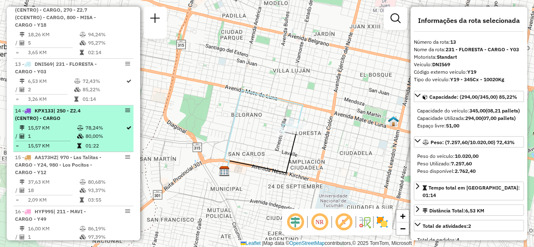
click at [78, 130] on icon at bounding box center [80, 127] width 6 height 5
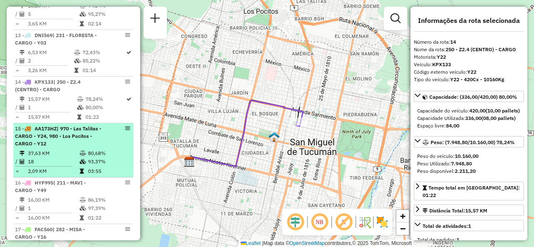
scroll to position [922, 0]
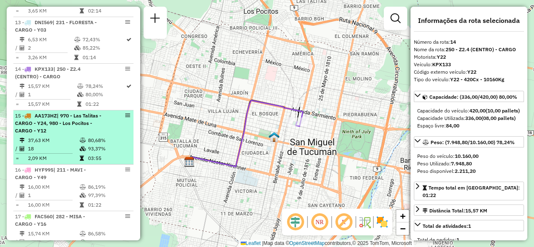
click at [71, 133] on div "15 - AA173HZ | 970 - Las Talitas - CARGO - Y24, 980 - Los Pocitos - CARGO - Y12" at bounding box center [59, 123] width 88 height 23
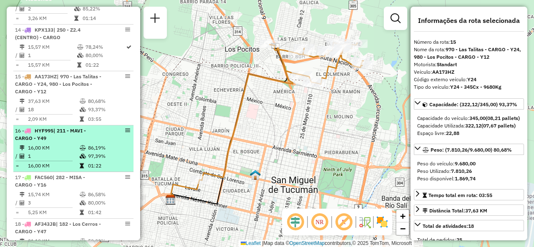
scroll to position [1005, 0]
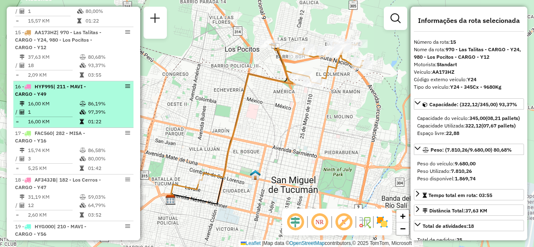
click at [79, 105] on td at bounding box center [83, 104] width 8 height 8
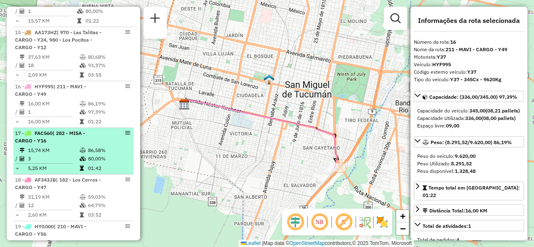
click at [60, 153] on td "15,74 KM" at bounding box center [54, 150] width 52 height 8
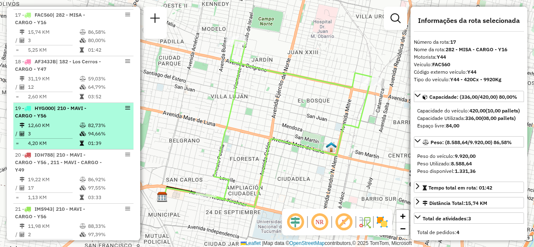
scroll to position [1130, 0]
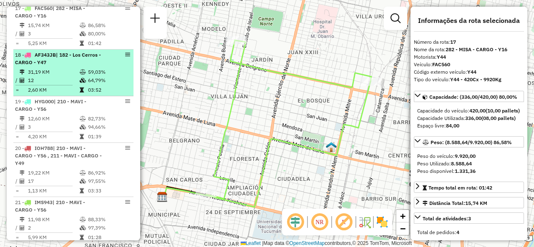
click at [73, 76] on td "31,19 KM" at bounding box center [54, 72] width 52 height 8
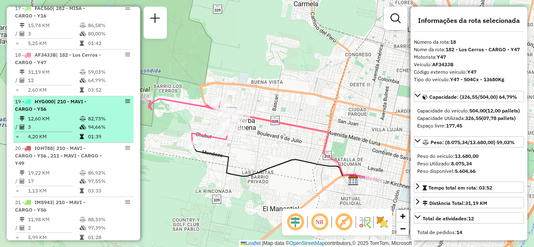
click at [63, 123] on td "12,60 KM" at bounding box center [54, 119] width 52 height 8
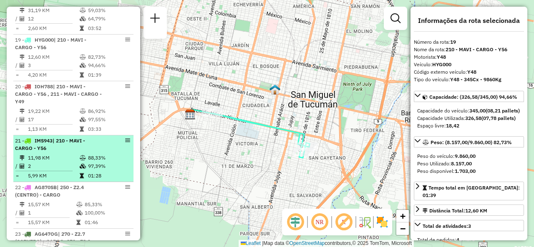
scroll to position [1214, 0]
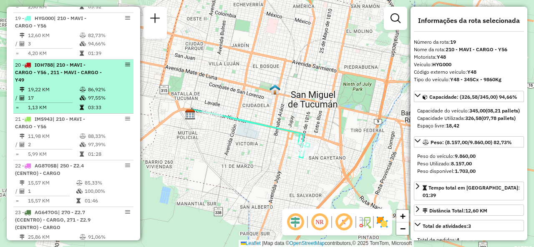
click at [61, 90] on td "19,22 KM" at bounding box center [54, 89] width 52 height 8
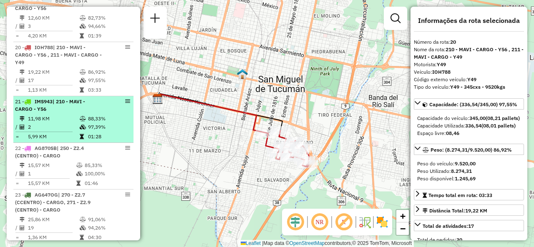
scroll to position [1255, 0]
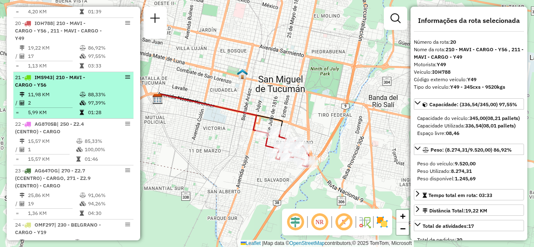
click at [83, 89] on div "21 - IMS943 | 210 - MAVI - CARGO - Y56" at bounding box center [59, 81] width 88 height 15
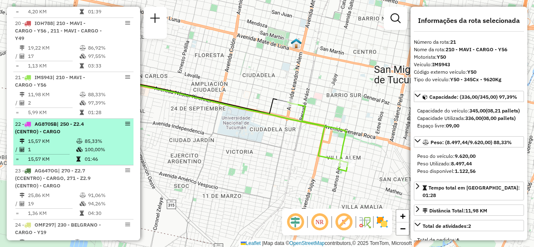
click at [42, 146] on td "15,57 KM" at bounding box center [52, 141] width 48 height 8
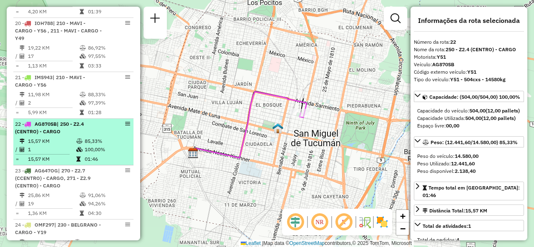
scroll to position [1339, 0]
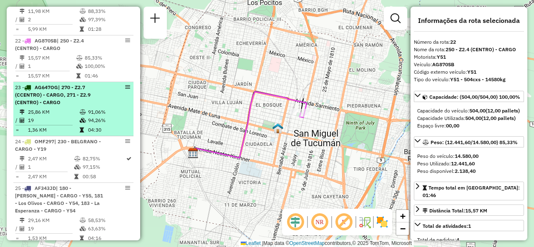
click at [73, 106] on div "23 - AG647OG | 270 - Z2.7 (CCENTRO) - CARGO, 271 - Z2.9 (CENTRO) - CARGO" at bounding box center [59, 95] width 88 height 23
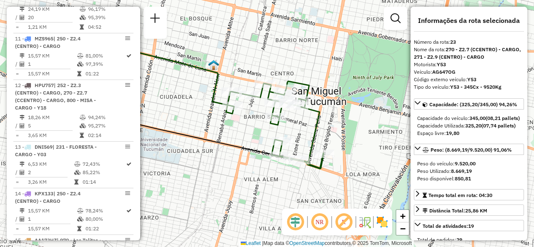
scroll to position [797, 0]
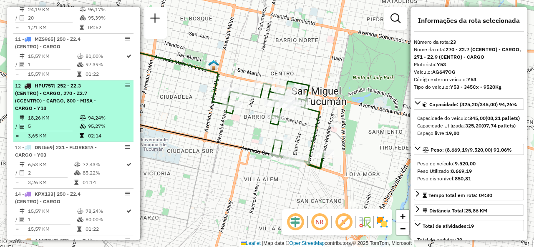
click at [83, 120] on icon at bounding box center [83, 117] width 6 height 5
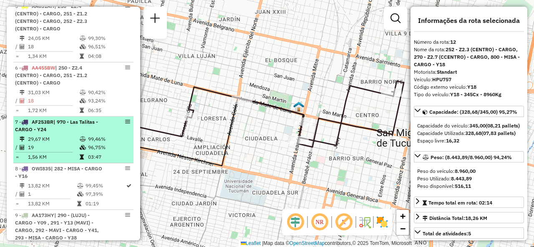
scroll to position [505, 0]
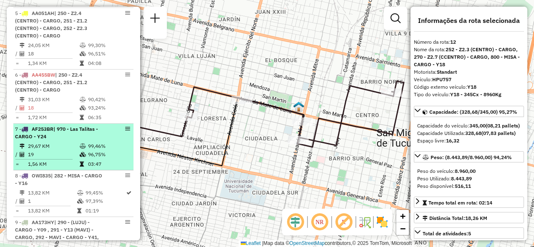
click at [76, 150] on td "29,67 KM" at bounding box center [54, 146] width 52 height 8
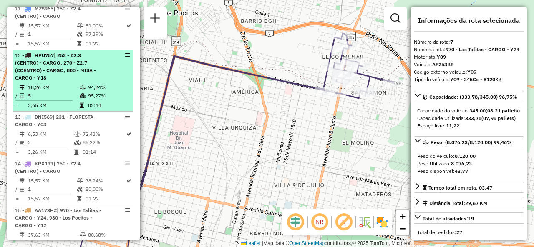
scroll to position [838, 0]
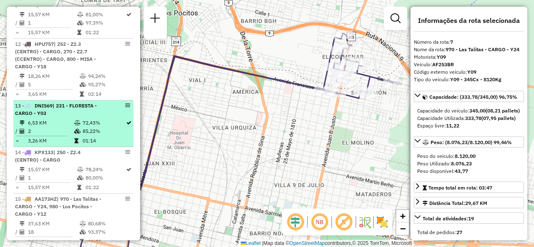
click at [74, 134] on icon at bounding box center [77, 131] width 6 height 5
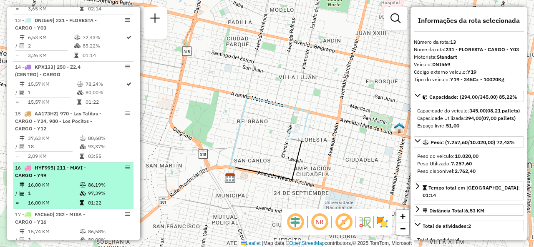
scroll to position [964, 0]
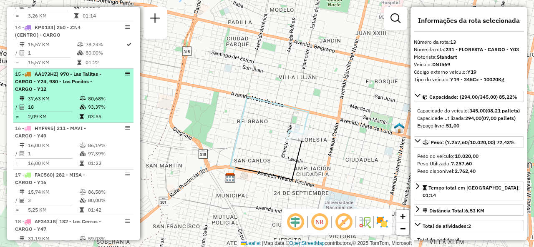
click at [88, 102] on td "80,68%" at bounding box center [109, 99] width 42 height 8
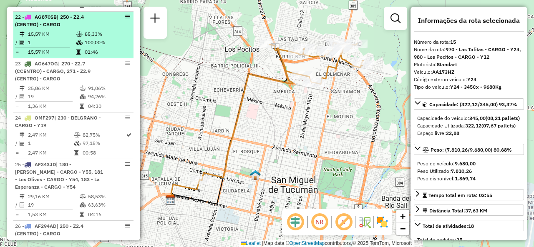
scroll to position [1380, 0]
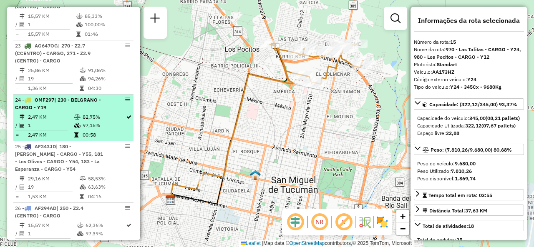
click at [58, 111] on div "24 - OMF297 | 230 - BELGRANO - CARGO - Y19" at bounding box center [59, 103] width 88 height 15
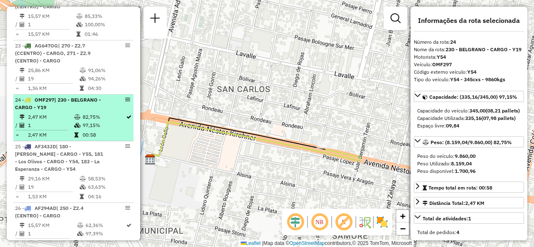
scroll to position [1339, 0]
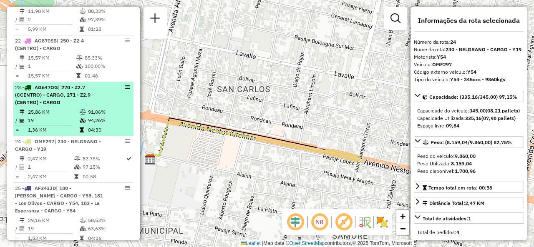
click at [64, 116] on td "25,86 KM" at bounding box center [54, 112] width 52 height 8
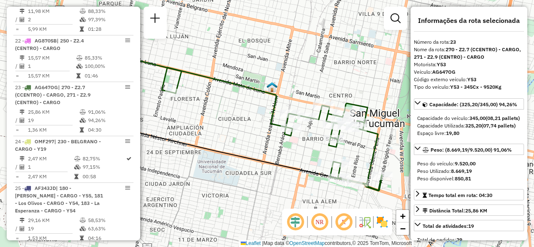
drag, startPoint x: 263, startPoint y: 120, endPoint x: 216, endPoint y: 119, distance: 47.1
click at [216, 119] on div "Janela de atendimento Grade de atendimento Capacidade Transportadoras Veículos …" at bounding box center [267, 123] width 534 height 247
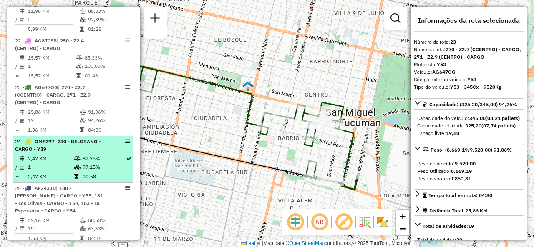
click at [35, 153] on div "24 - OMF297 | 230 - BELGRANO - CARGO - Y19" at bounding box center [59, 145] width 88 height 15
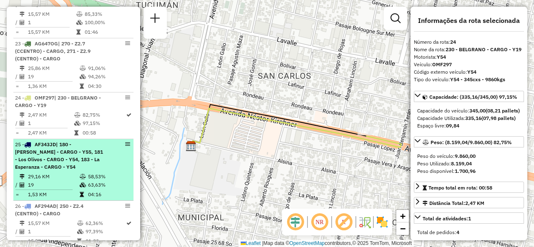
scroll to position [1422, 0]
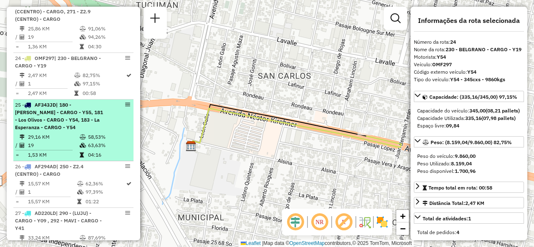
click at [45, 122] on span "| 180 - [PERSON_NAME] - CARGO - Y55, 181 - Los Olivos - CARGO - Y54, 183 - La E…" at bounding box center [59, 116] width 88 height 29
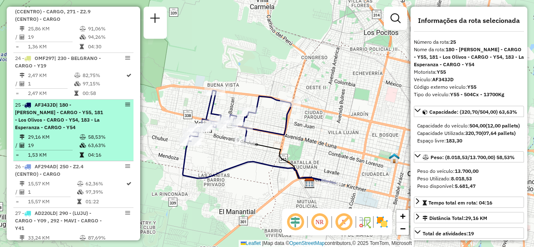
scroll to position [1506, 0]
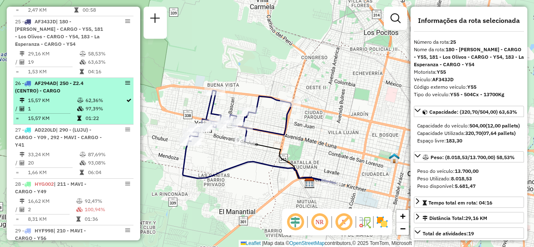
click at [63, 100] on td "15,57 KM" at bounding box center [52, 100] width 49 height 8
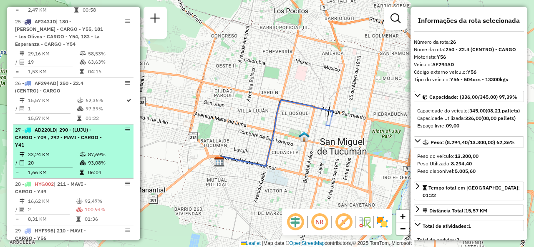
click at [33, 153] on li "27 - AD220LD | 290 - (LUJU) - CARGO - Y09 , 292 - MAVI - CARGO - Y41 33,24 KM 8…" at bounding box center [73, 152] width 120 height 54
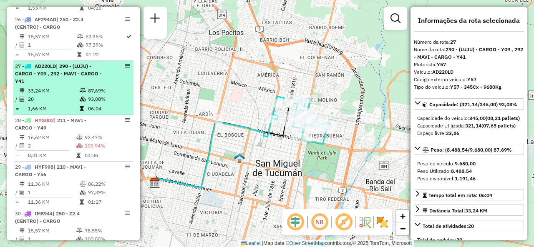
scroll to position [1589, 0]
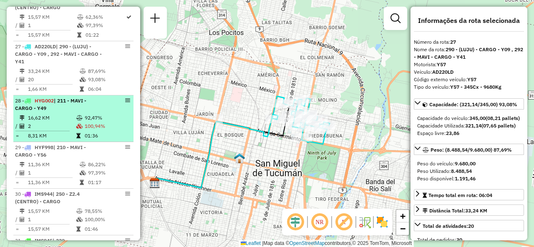
click at [65, 122] on td "16,62 KM" at bounding box center [52, 118] width 48 height 8
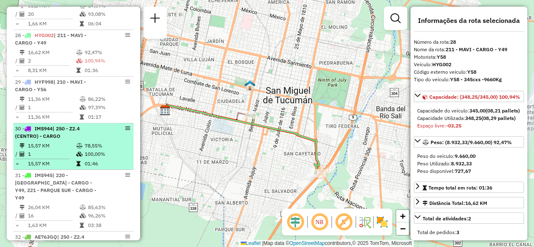
scroll to position [1672, 0]
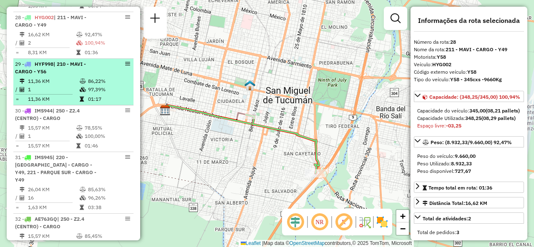
click at [62, 88] on td "1" at bounding box center [54, 89] width 52 height 8
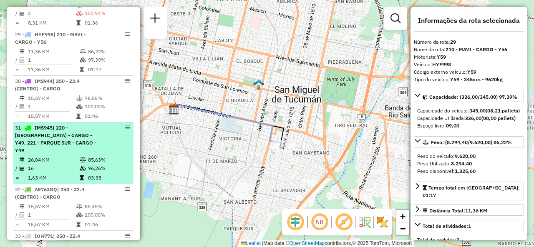
scroll to position [1714, 0]
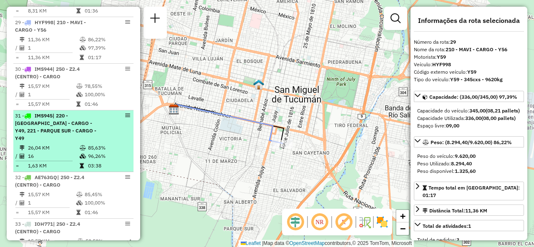
click at [81, 146] on icon at bounding box center [83, 148] width 6 height 5
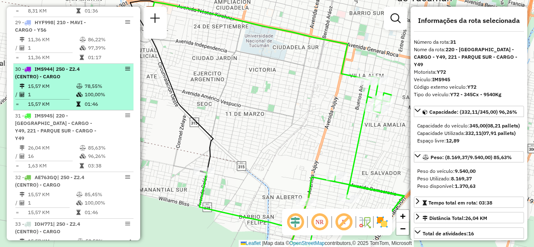
click at [85, 88] on td "78,55%" at bounding box center [107, 86] width 46 height 8
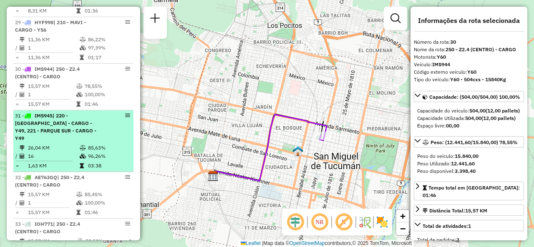
click at [65, 126] on span "| 220 - [GEOGRAPHIC_DATA] - CARGO - Y49, 221 - PARQUE SUR - CARGO - Y49" at bounding box center [55, 127] width 81 height 29
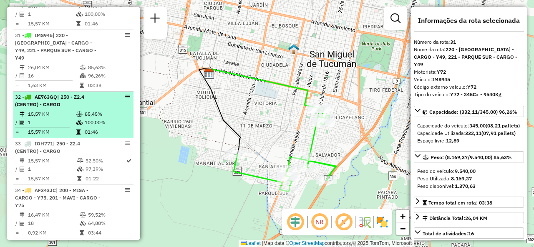
scroll to position [1797, 0]
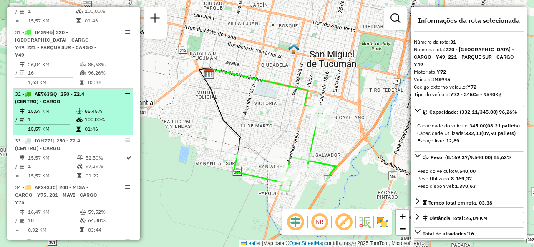
click at [79, 109] on icon at bounding box center [79, 111] width 6 height 5
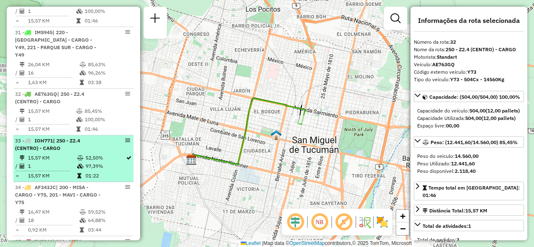
click at [87, 140] on div "33 - IOH771 | 250 - Z2.4 (CENTRO) - CARGO" at bounding box center [59, 144] width 88 height 15
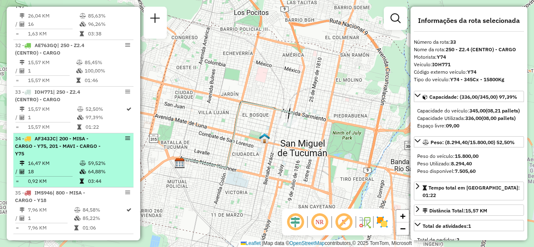
scroll to position [1849, 0]
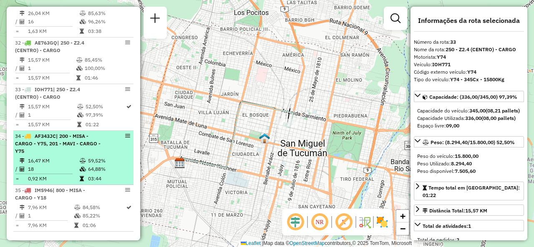
click at [74, 145] on div "34 - AF343JC | 200 - MISA - CARGO - Y75, 201 - MAVI - CARGO - Y75" at bounding box center [59, 144] width 88 height 23
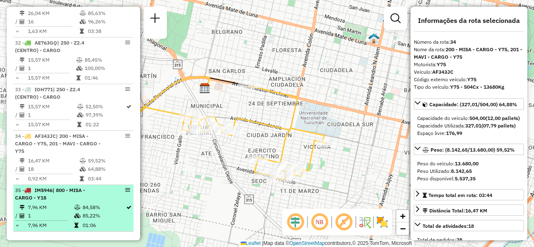
click at [43, 196] on span "| 800 - MISA - CARGO - Y18" at bounding box center [50, 194] width 70 height 14
